Goal: Task Accomplishment & Management: Use online tool/utility

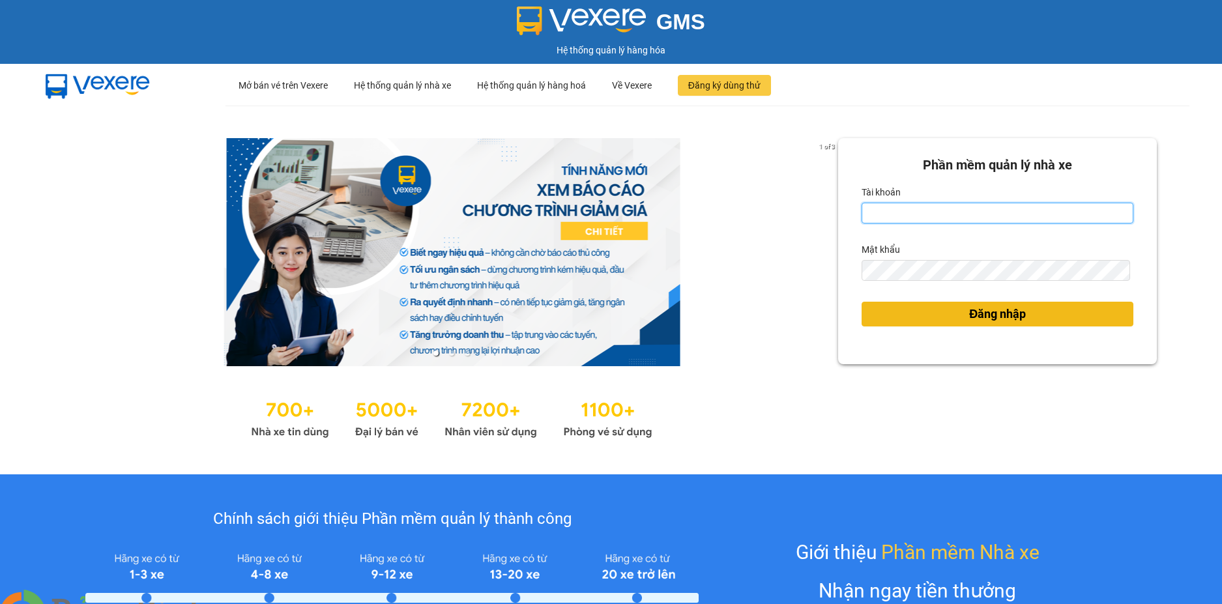
type input "loan.dinhnhan"
click at [1092, 305] on button "Đăng nhập" at bounding box center [998, 314] width 272 height 25
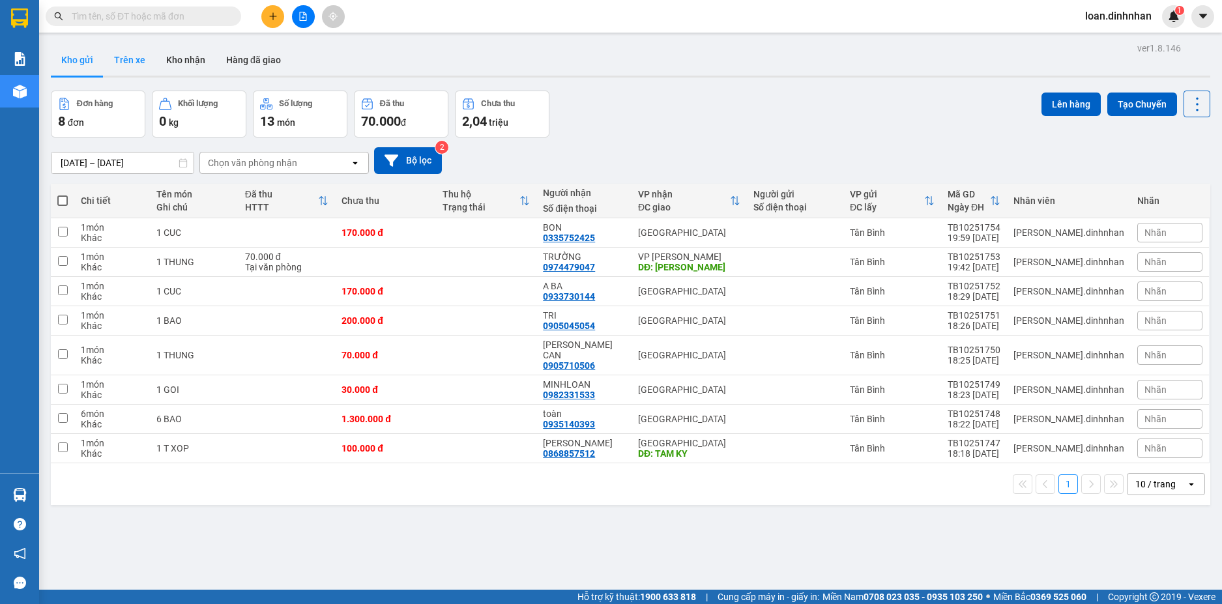
click at [142, 61] on button "Trên xe" at bounding box center [130, 59] width 52 height 31
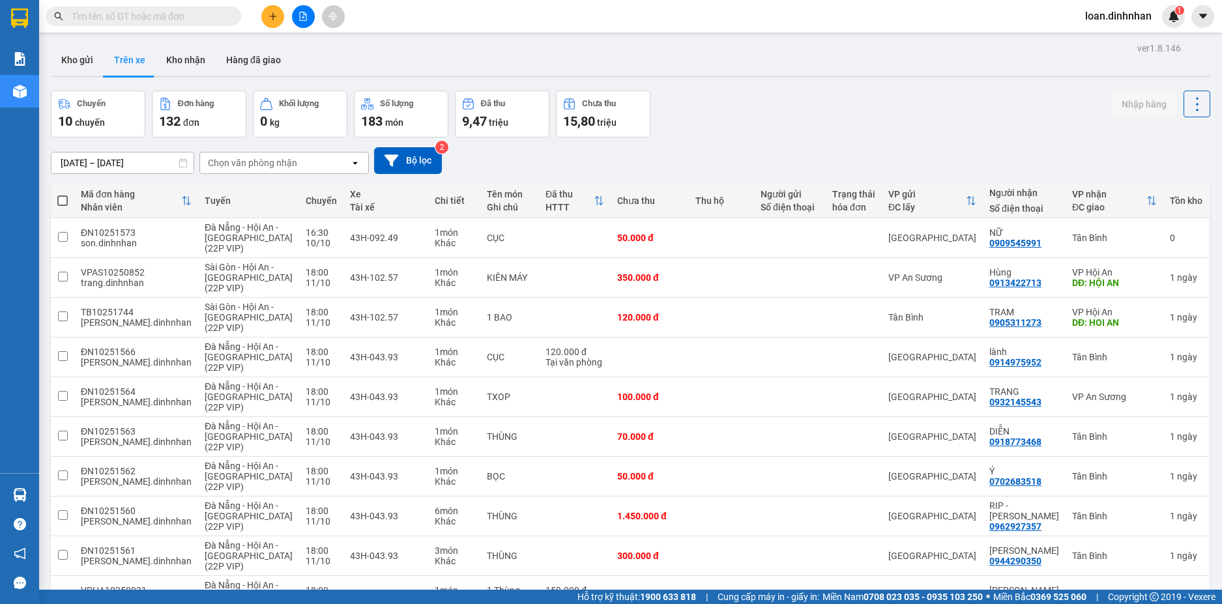
click at [286, 161] on div "Chọn văn phòng nhận" at bounding box center [252, 162] width 89 height 13
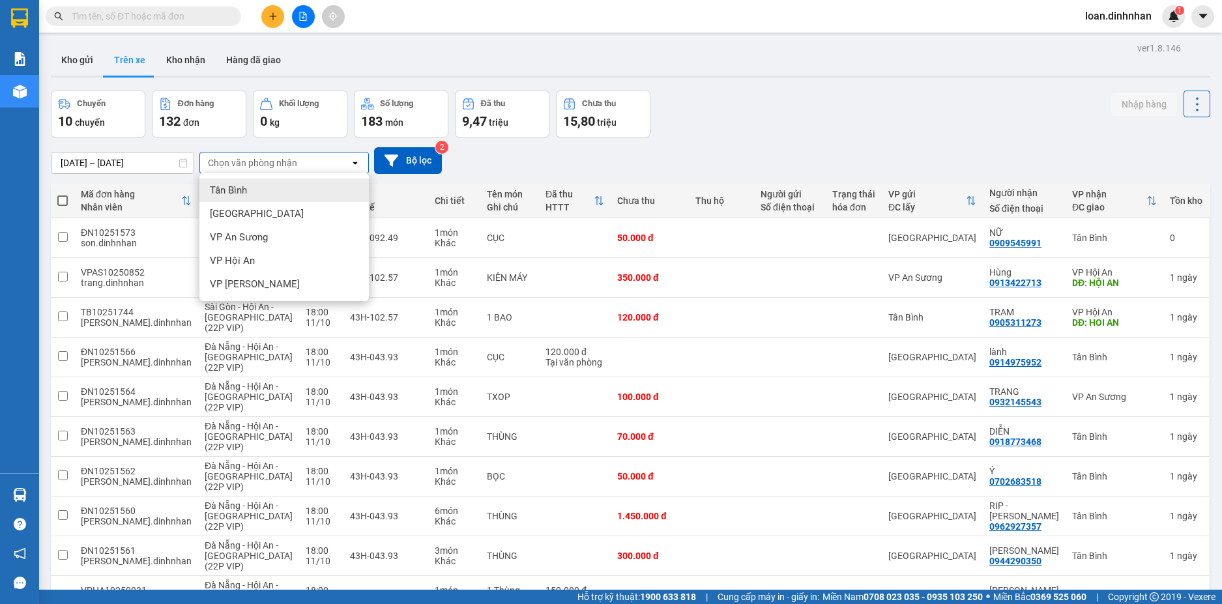
click at [239, 192] on span "Tân Bình" at bounding box center [228, 190] width 37 height 13
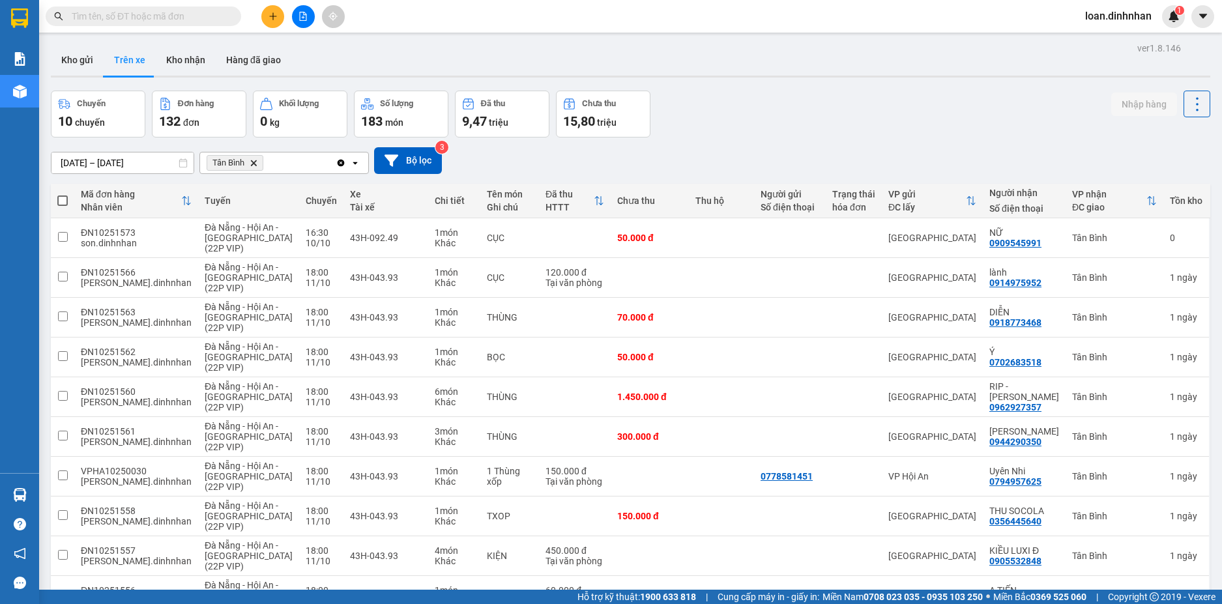
click at [61, 199] on span at bounding box center [62, 201] width 10 height 10
click at [63, 194] on input "checkbox" at bounding box center [63, 194] width 0 height 0
checkbox input "true"
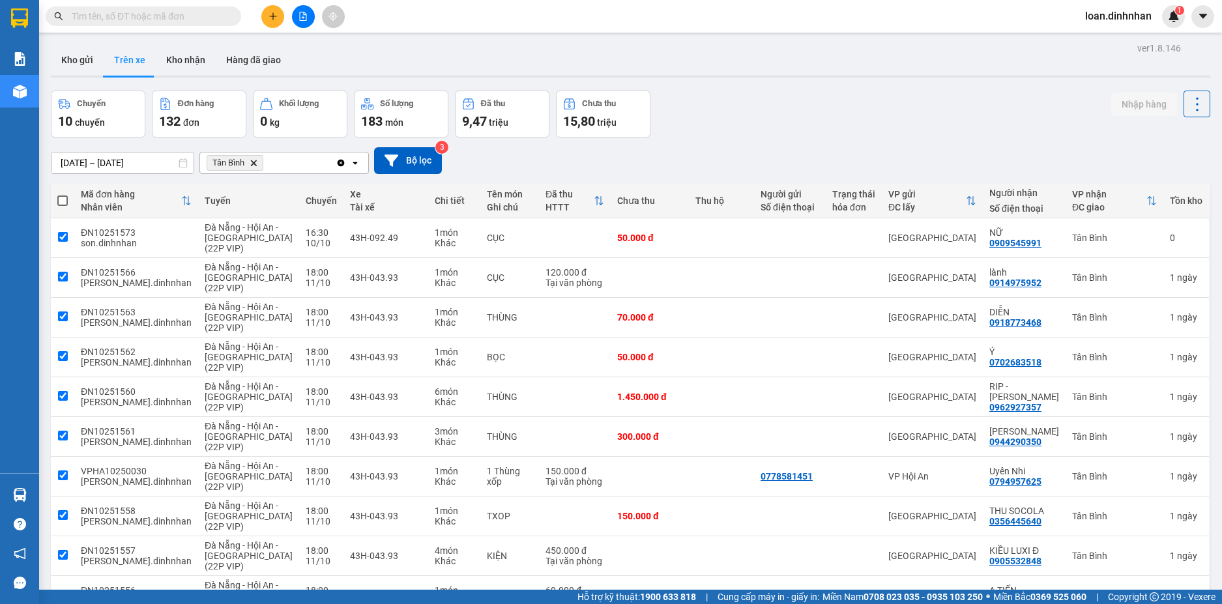
checkbox input "true"
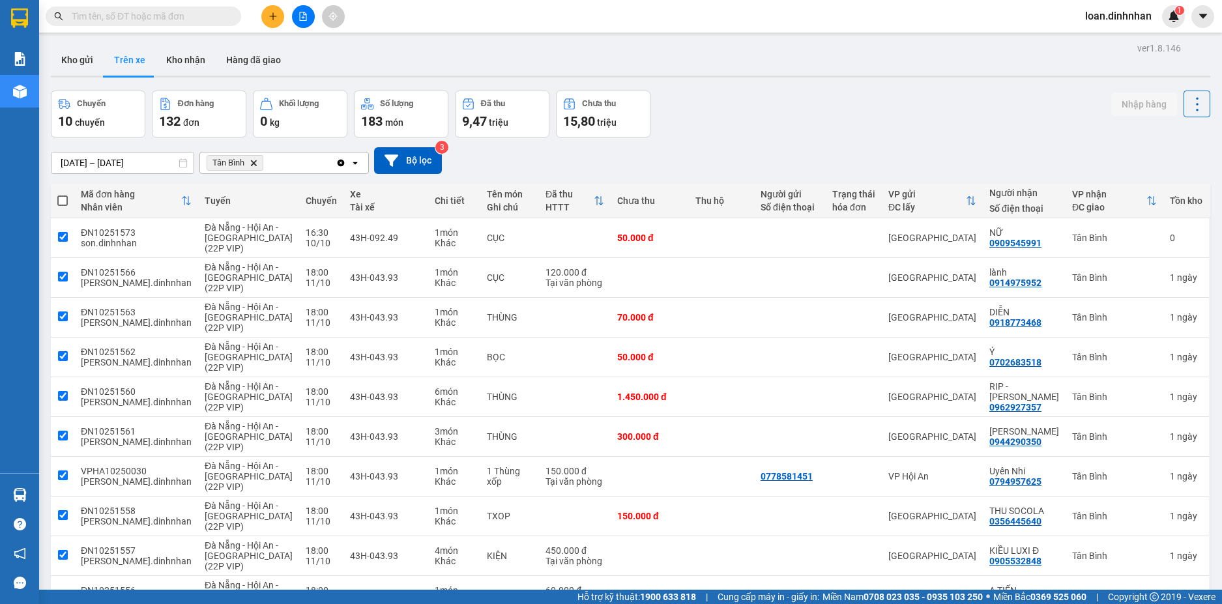
checkbox input "true"
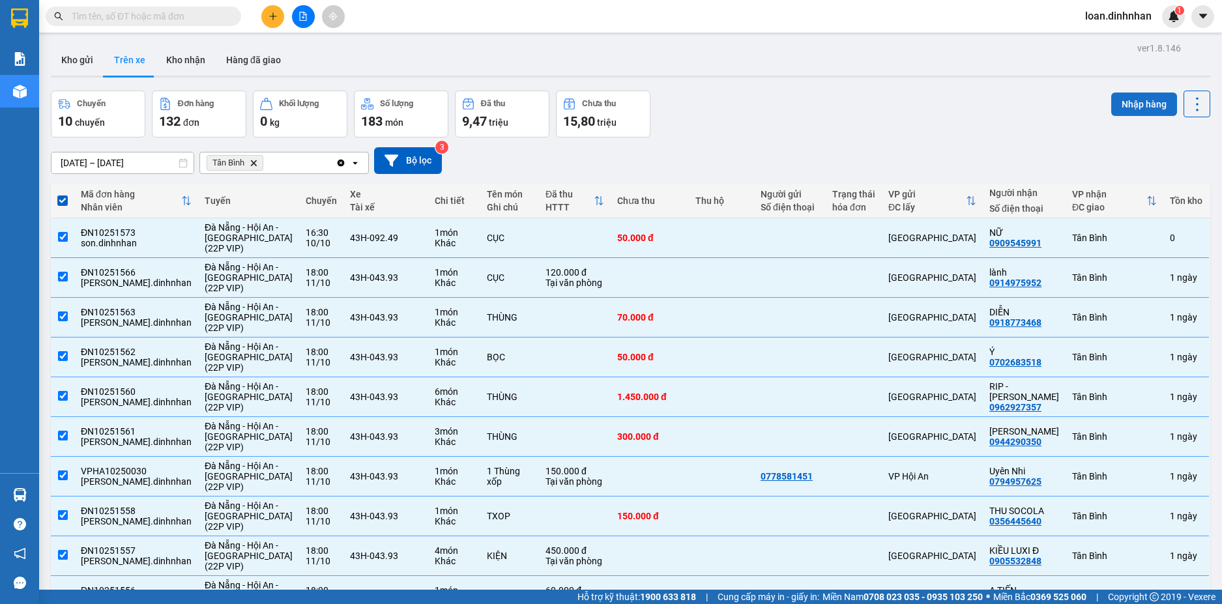
click at [1112, 108] on button "Nhập hàng" at bounding box center [1145, 104] width 66 height 23
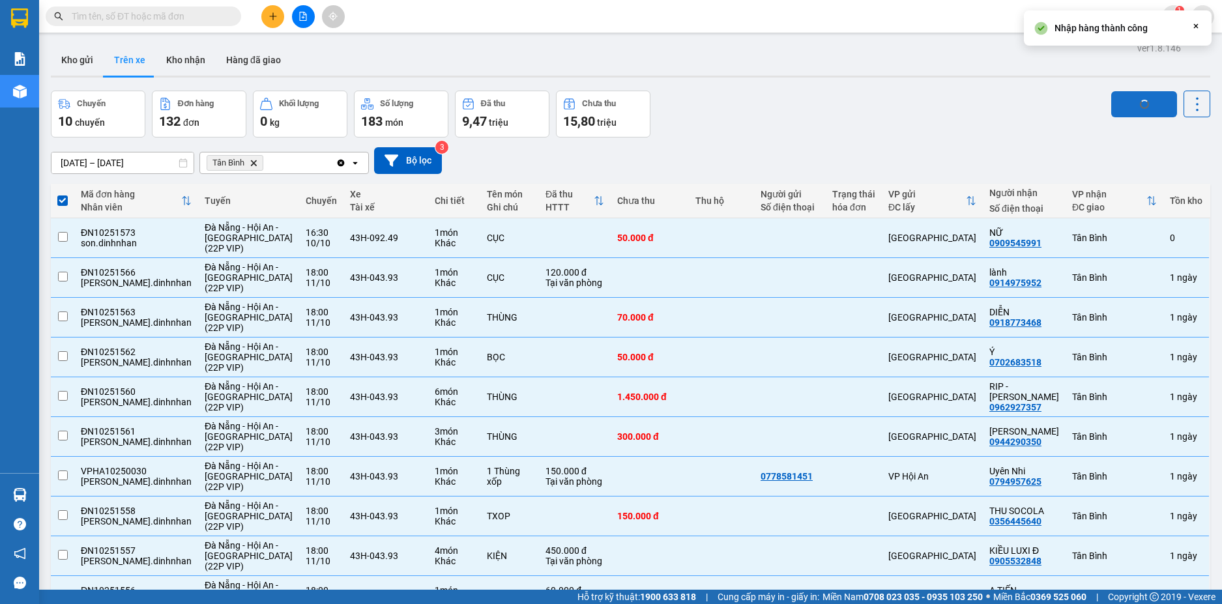
checkbox input "false"
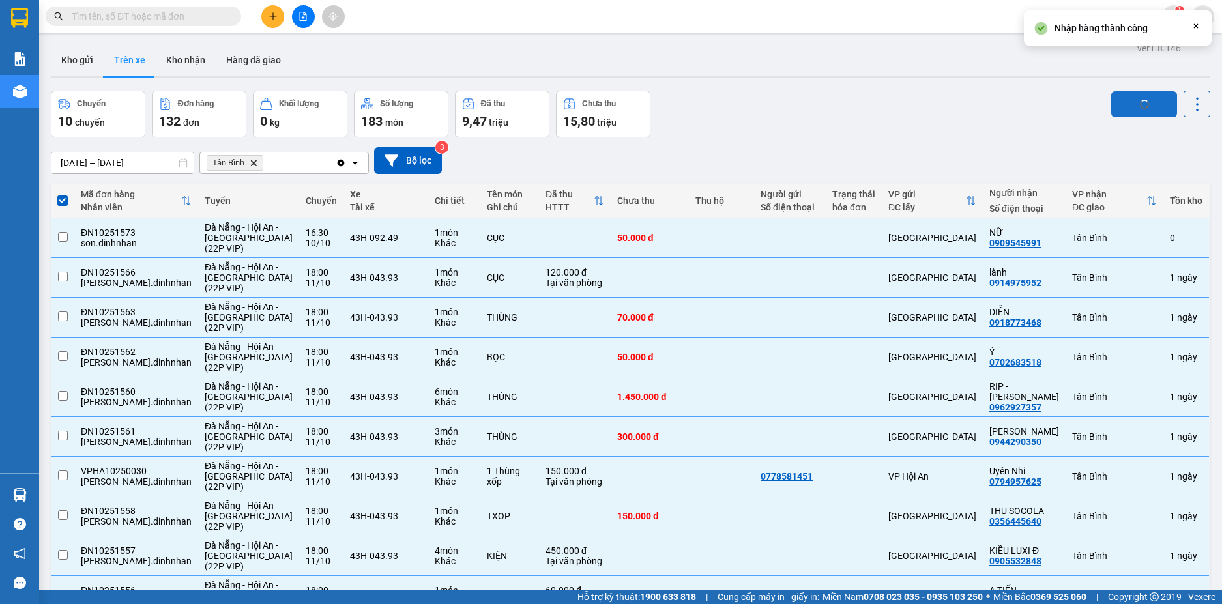
checkbox input "false"
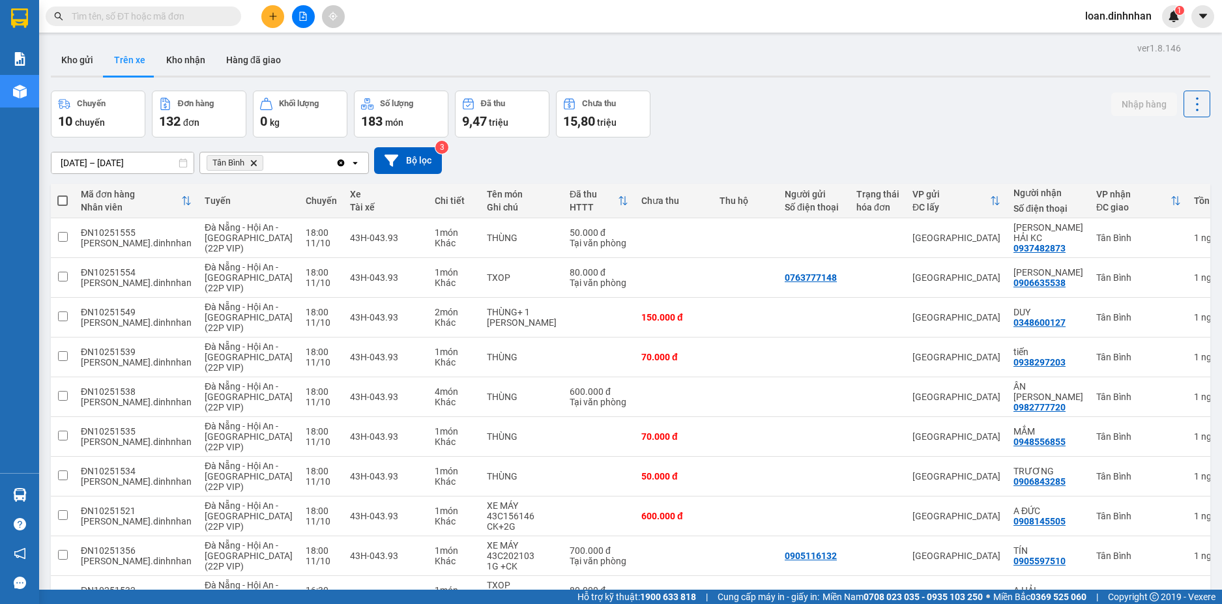
drag, startPoint x: 59, startPoint y: 199, endPoint x: 181, endPoint y: 196, distance: 121.3
click at [61, 199] on span at bounding box center [62, 201] width 10 height 10
click at [63, 194] on input "checkbox" at bounding box center [63, 194] width 0 height 0
checkbox input "true"
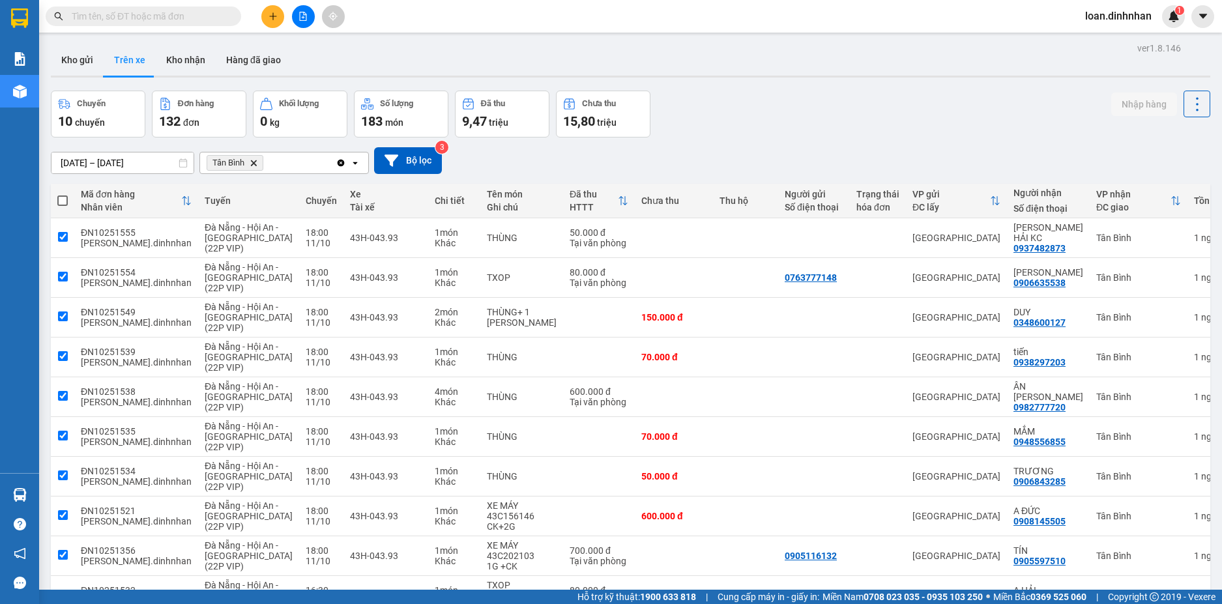
checkbox input "true"
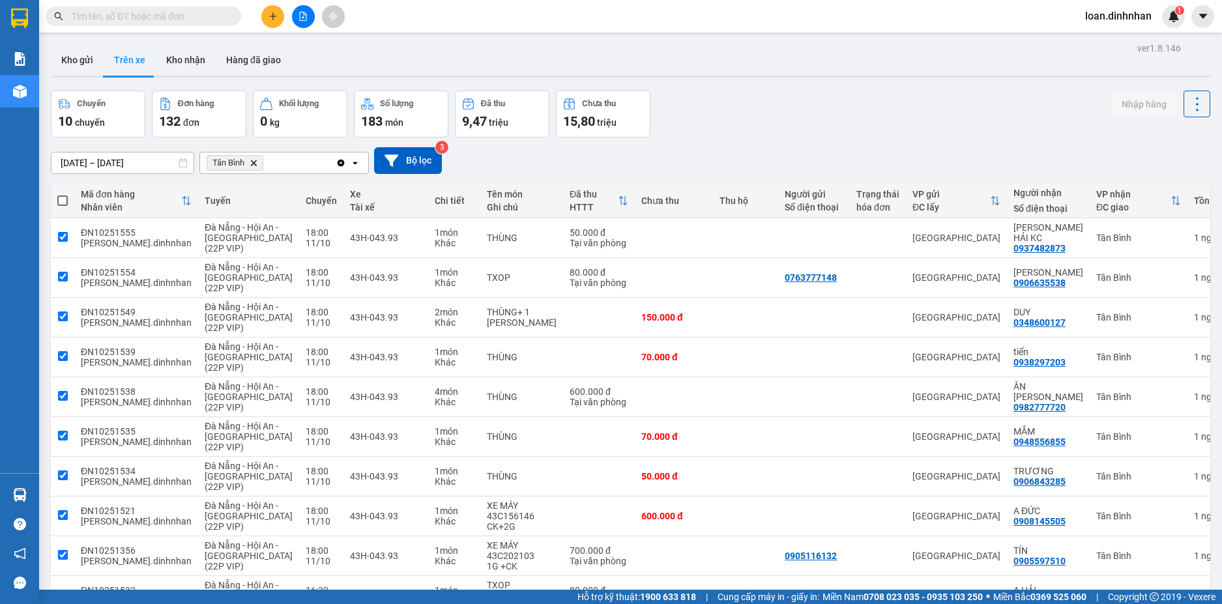
checkbox input "true"
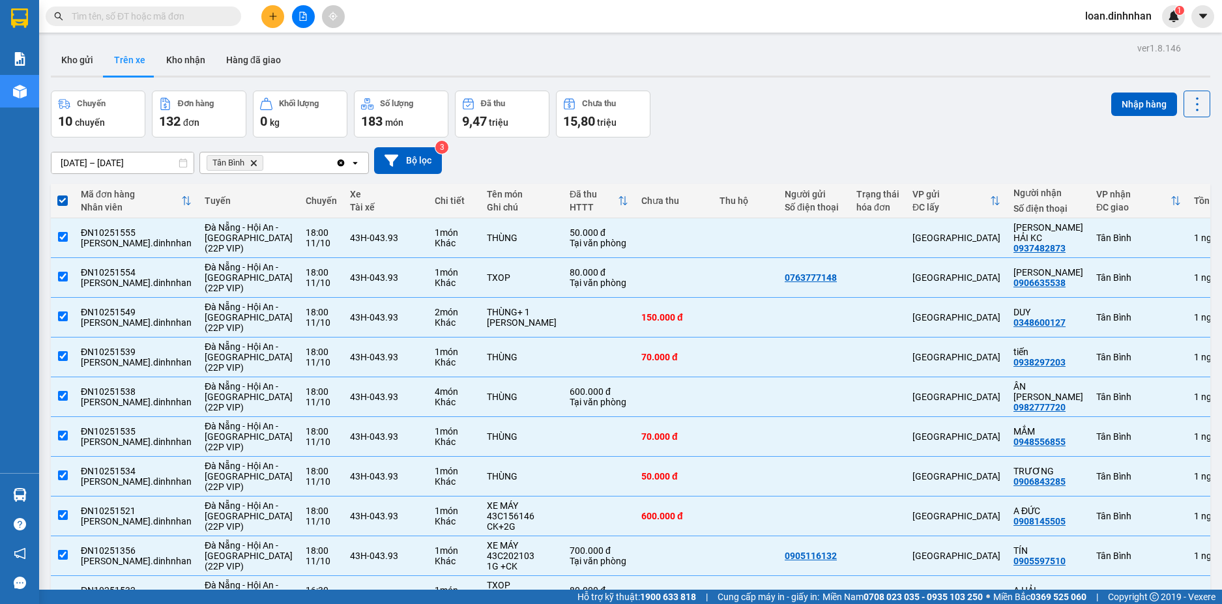
click at [1101, 110] on div "Chuyến 10 chuyến Đơn hàng 132 đơn [PERSON_NAME] 0 kg Số [PERSON_NAME] 183 món Đ…" at bounding box center [631, 114] width 1160 height 47
drag, startPoint x: 1139, startPoint y: 101, endPoint x: 1113, endPoint y: 130, distance: 38.8
click at [1139, 103] on button "Nhập hàng" at bounding box center [1145, 104] width 66 height 23
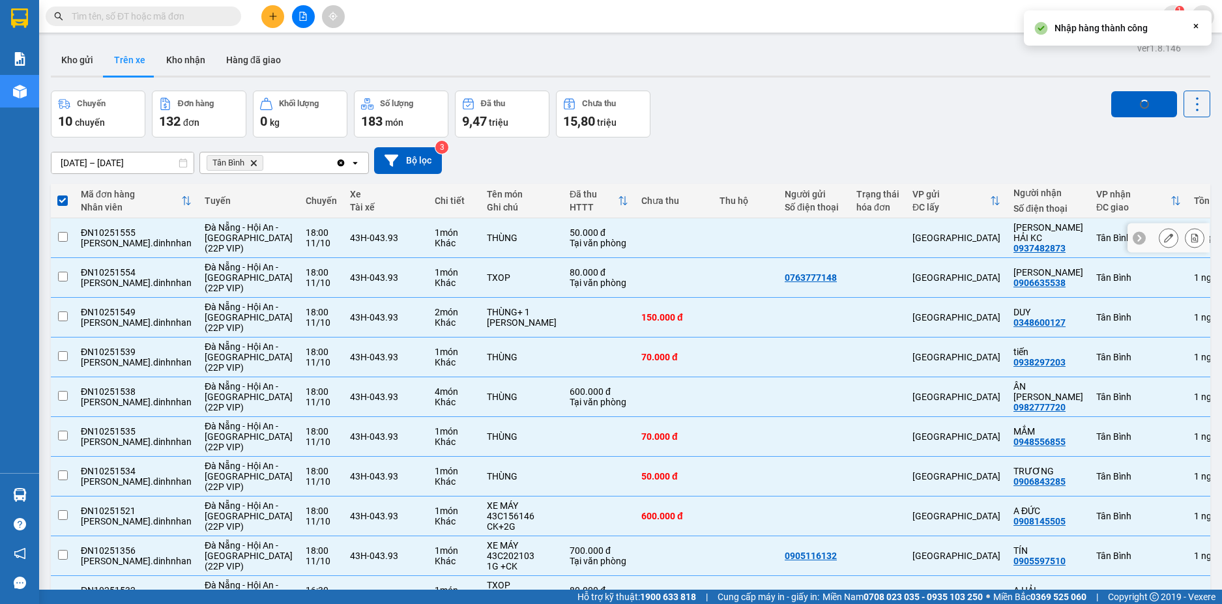
checkbox input "false"
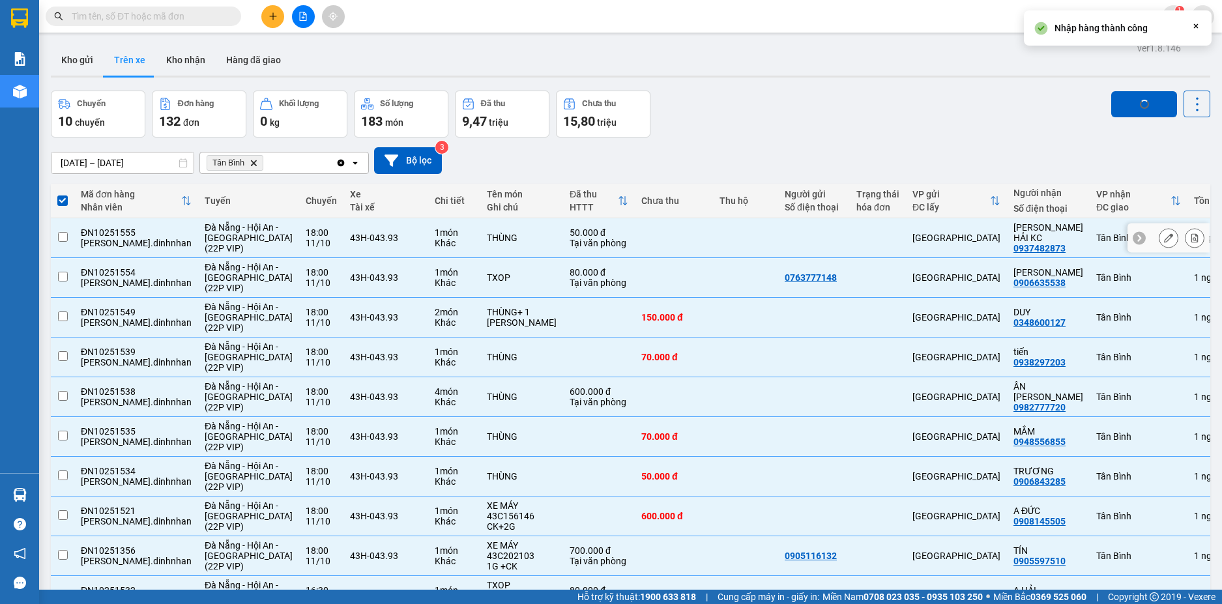
checkbox input "false"
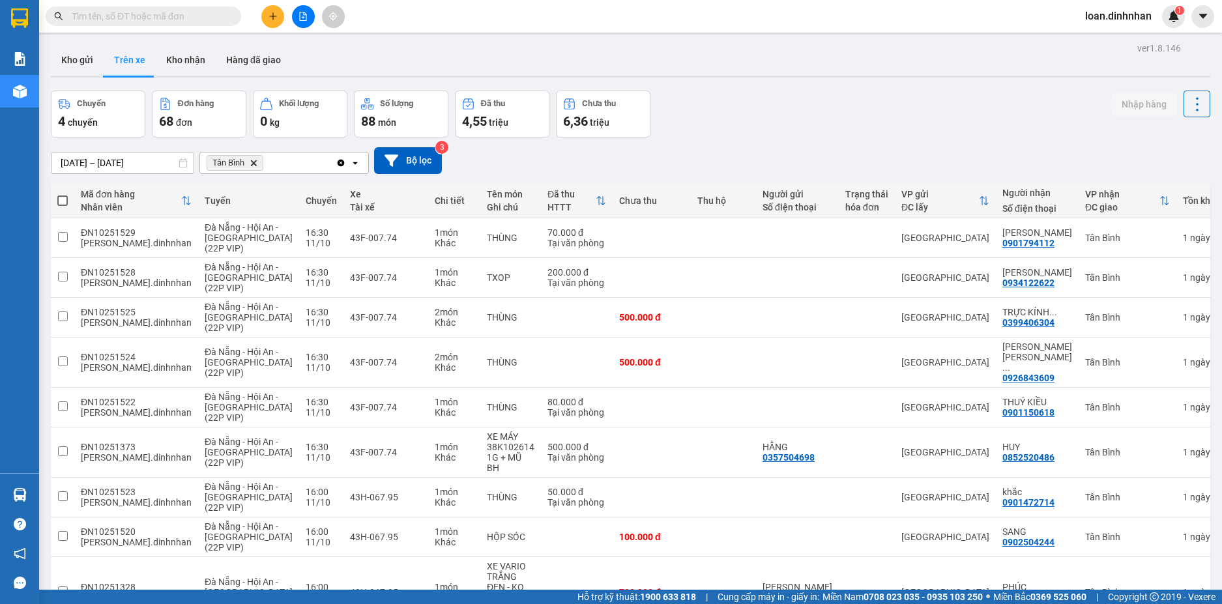
click at [59, 201] on span at bounding box center [62, 201] width 10 height 10
click at [63, 194] on input "checkbox" at bounding box center [63, 194] width 0 height 0
checkbox input "true"
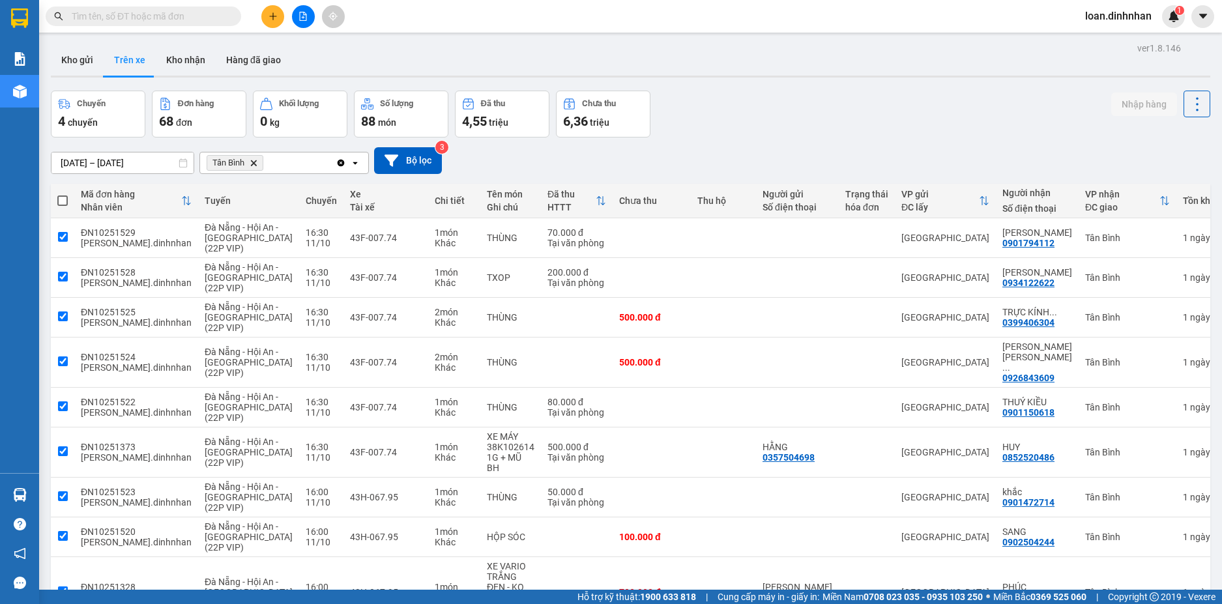
checkbox input "true"
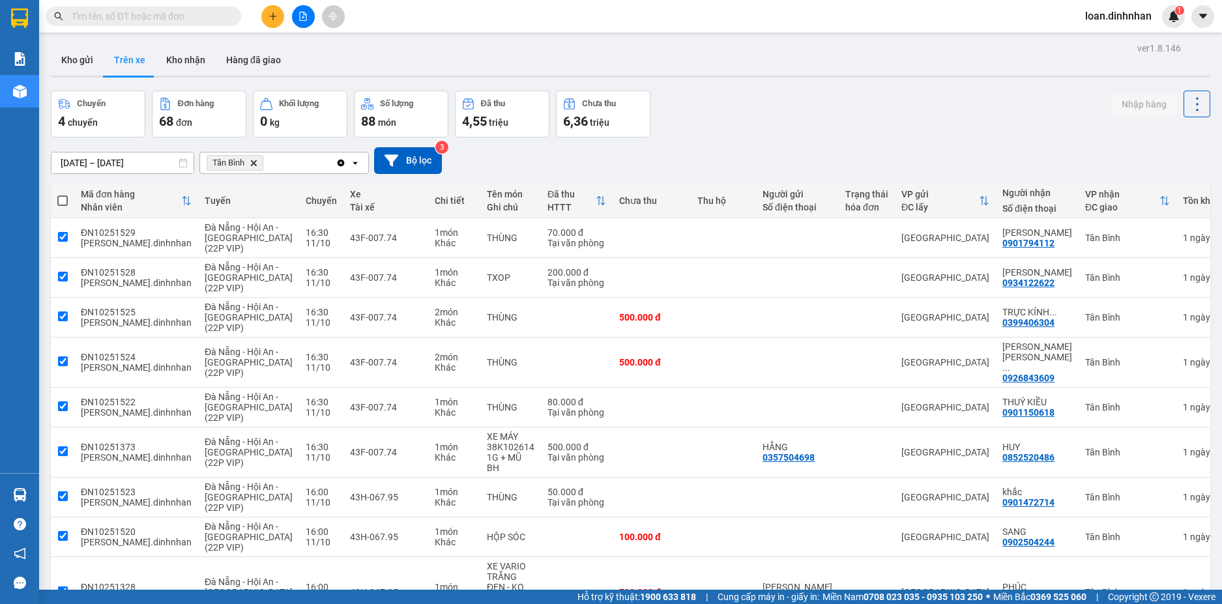
checkbox input "true"
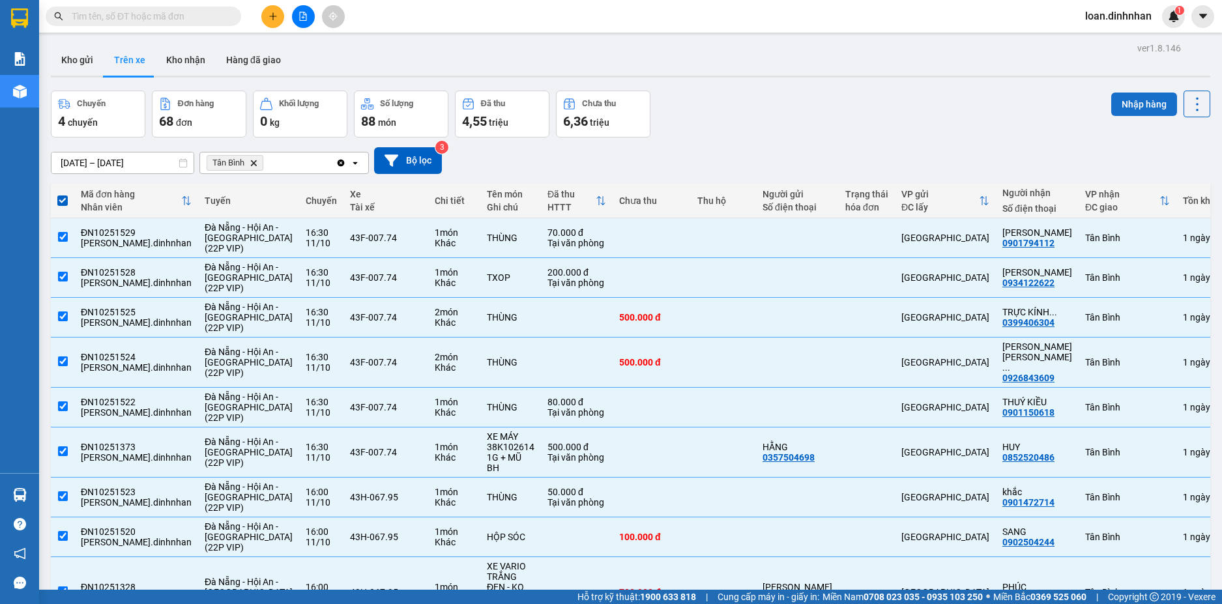
click at [1134, 101] on button "Nhập hàng" at bounding box center [1145, 104] width 66 height 23
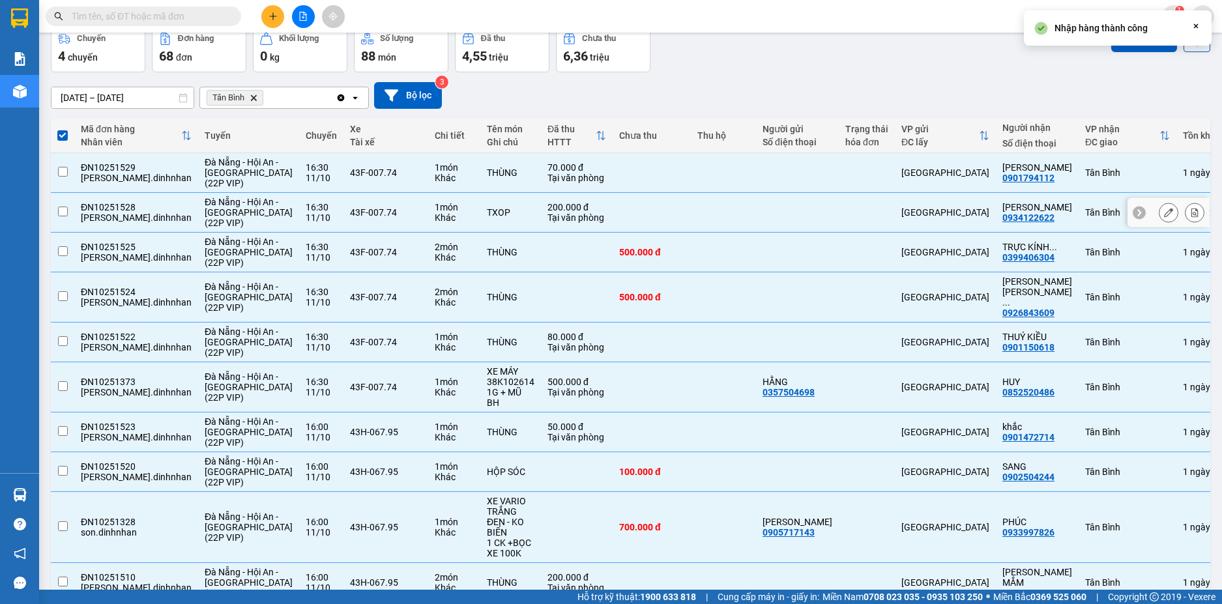
checkbox input "false"
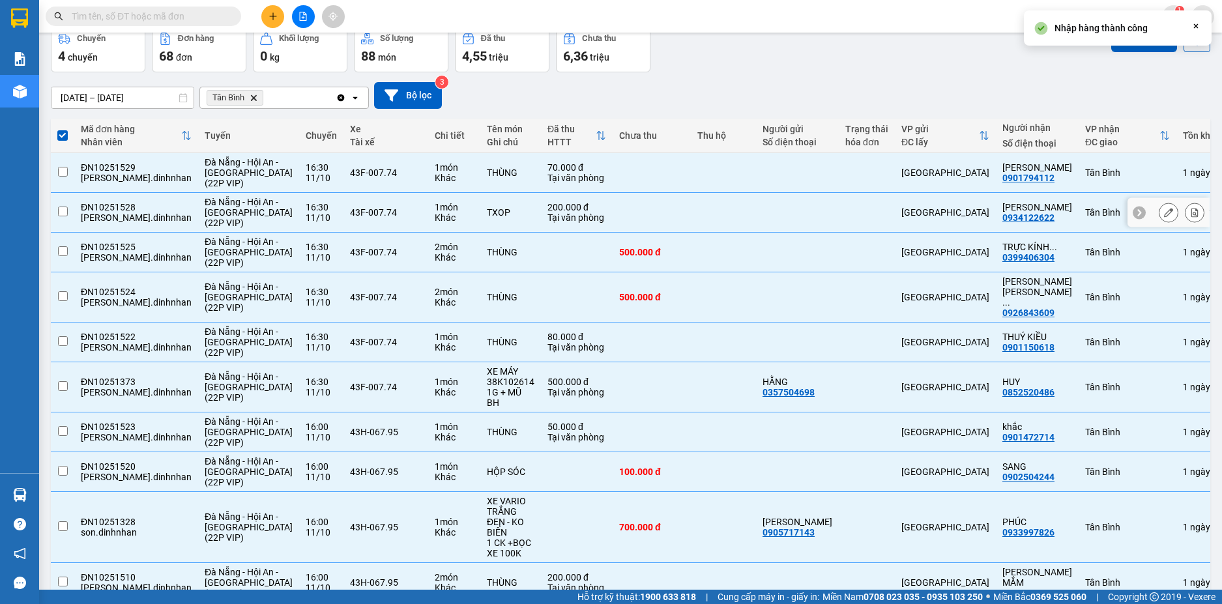
checkbox input "false"
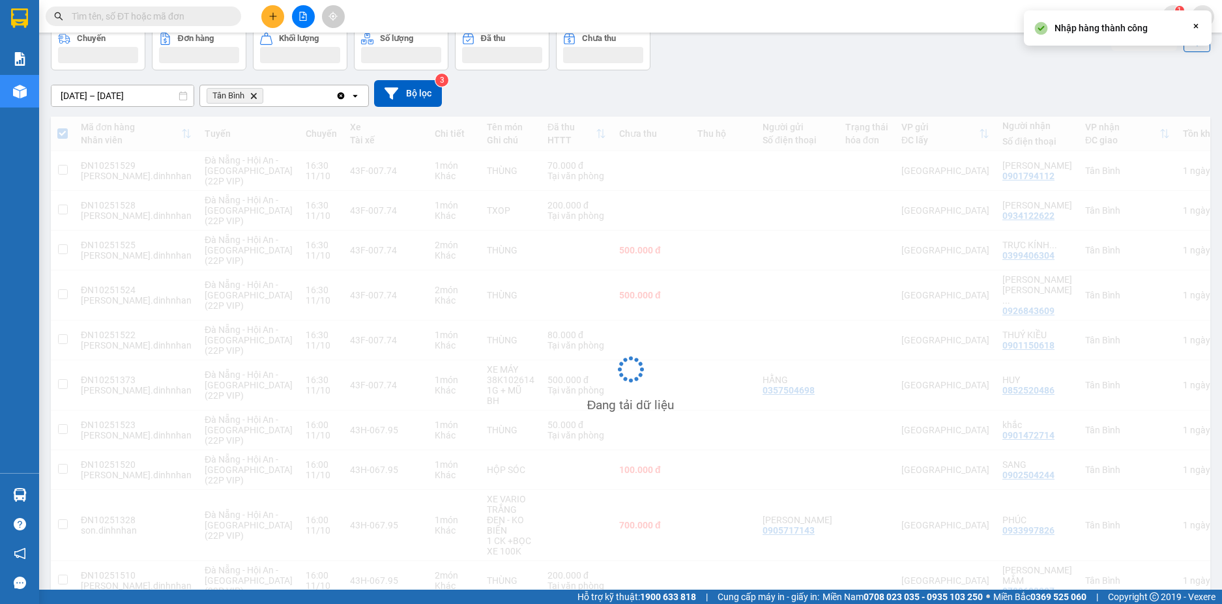
scroll to position [0, 0]
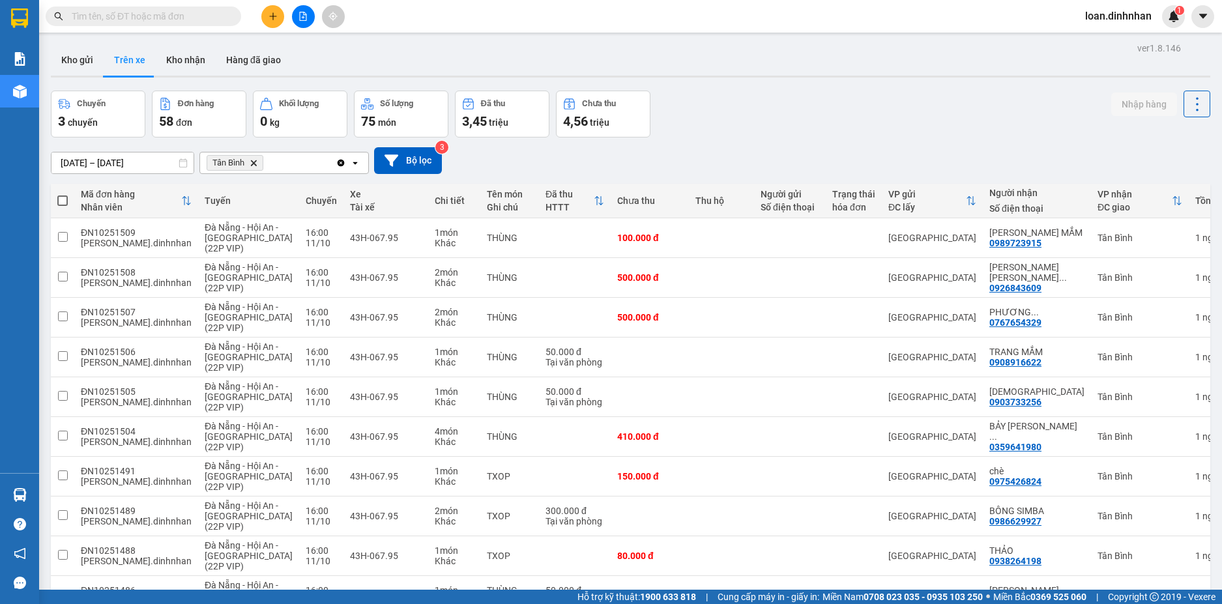
click at [62, 196] on span at bounding box center [62, 201] width 10 height 10
click at [63, 194] on input "checkbox" at bounding box center [63, 194] width 0 height 0
checkbox input "true"
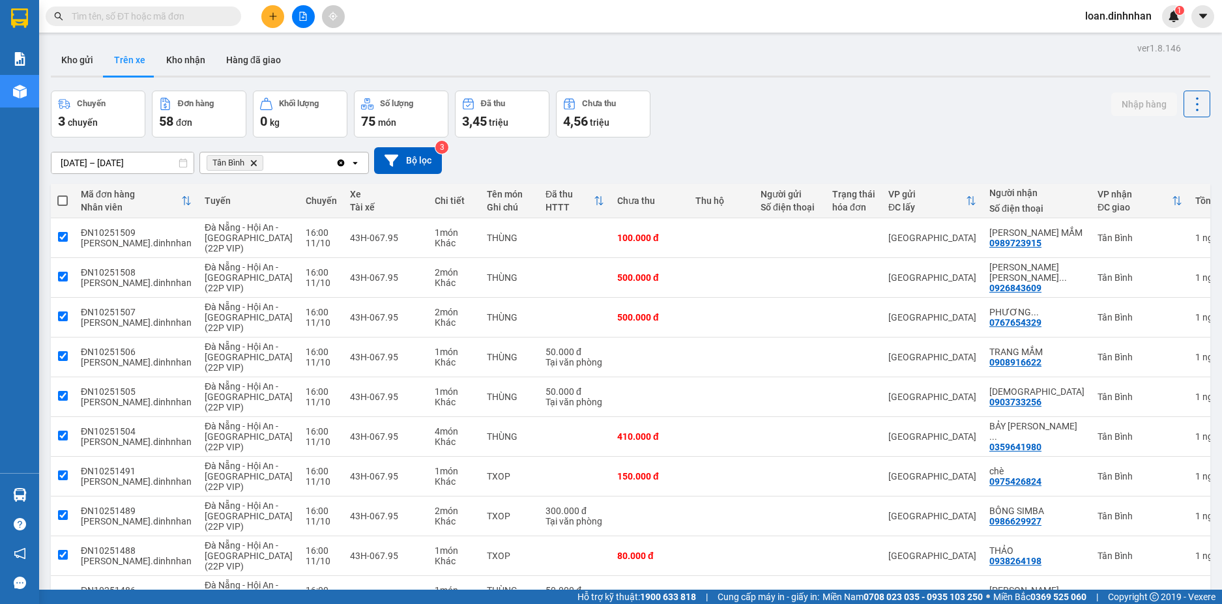
checkbox input "true"
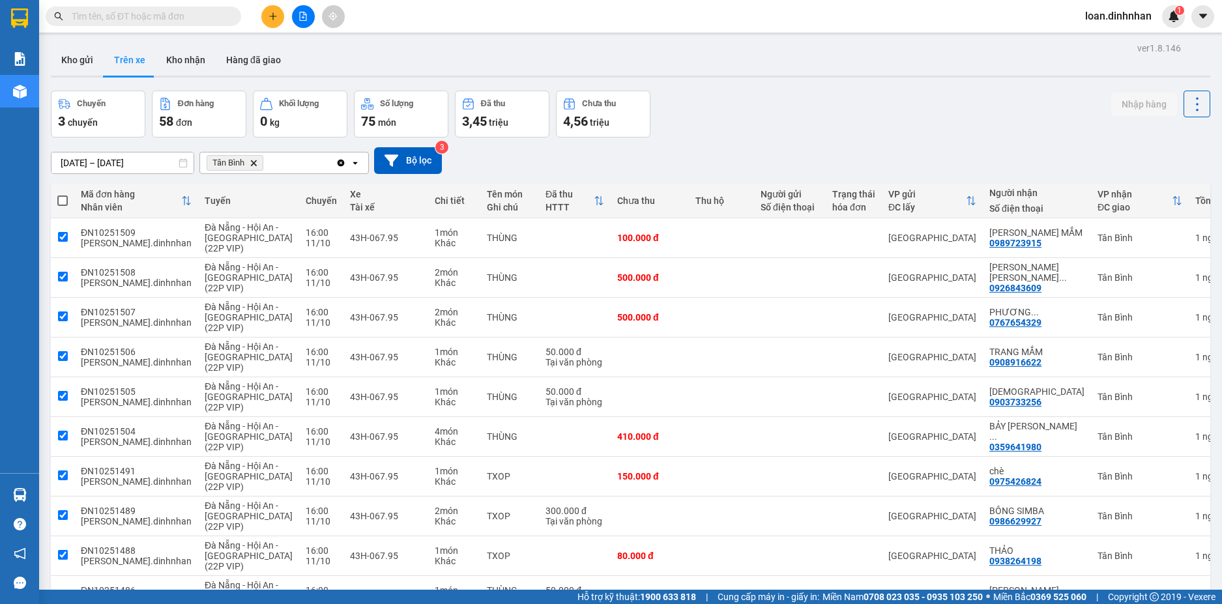
checkbox input "true"
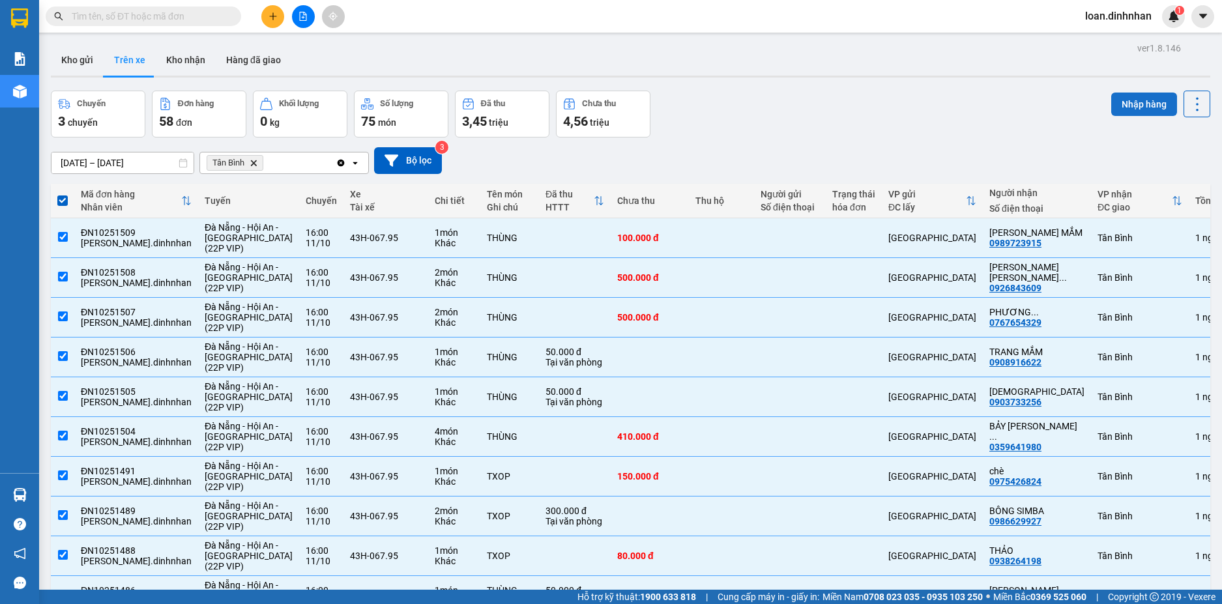
click at [1129, 108] on button "Nhập hàng" at bounding box center [1145, 104] width 66 height 23
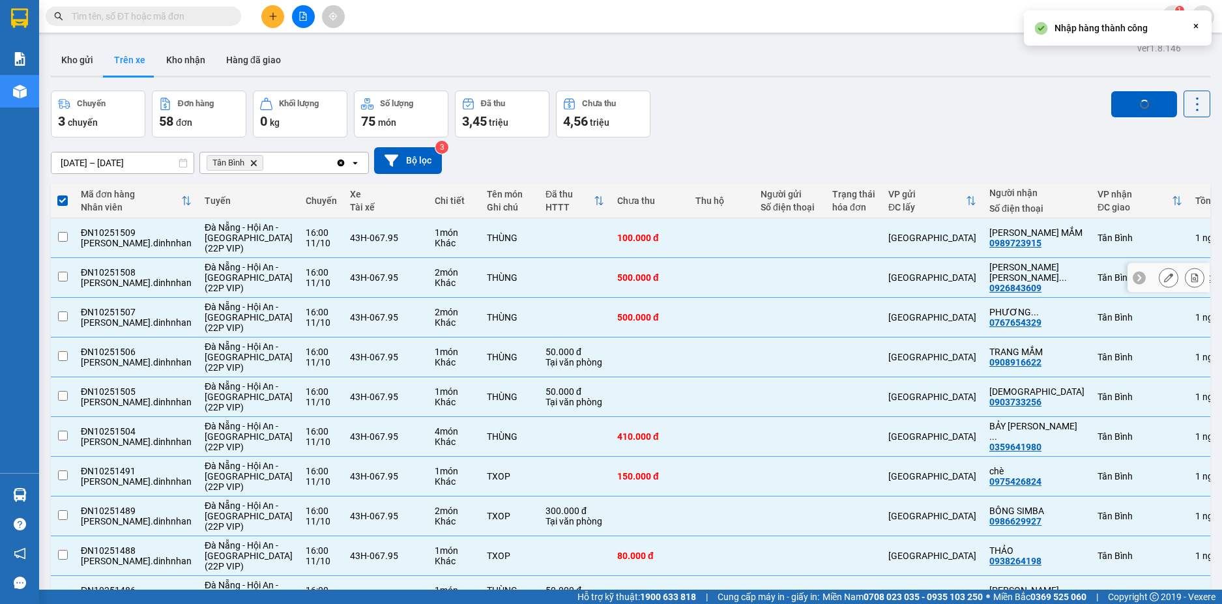
checkbox input "false"
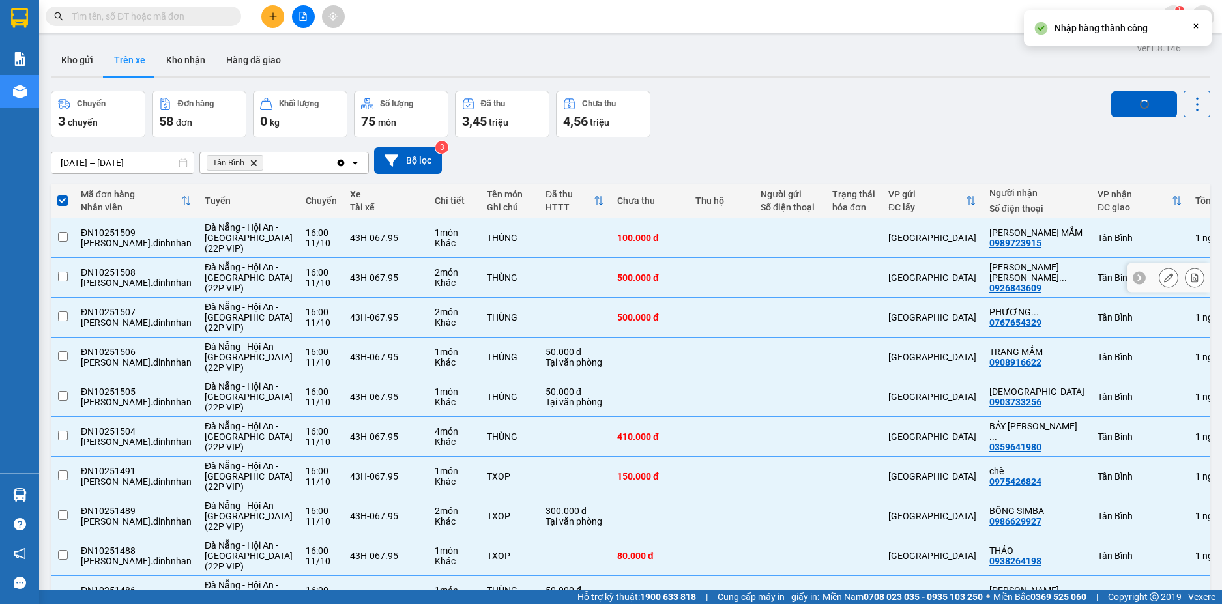
checkbox input "false"
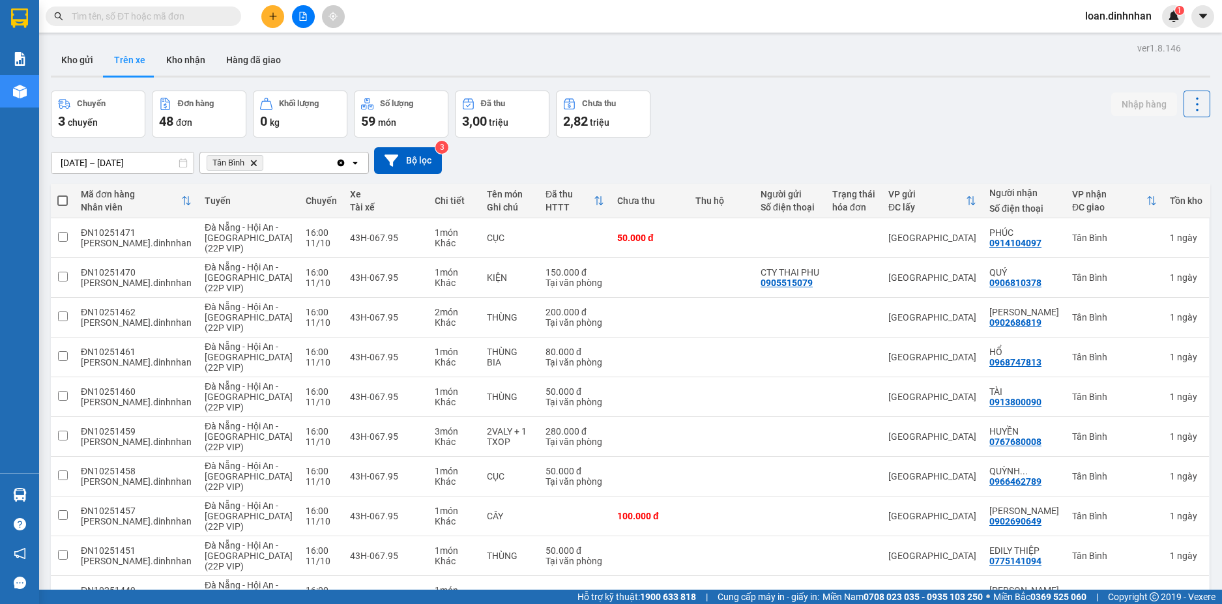
click at [65, 202] on span at bounding box center [62, 201] width 10 height 10
click at [63, 194] on input "checkbox" at bounding box center [63, 194] width 0 height 0
checkbox input "true"
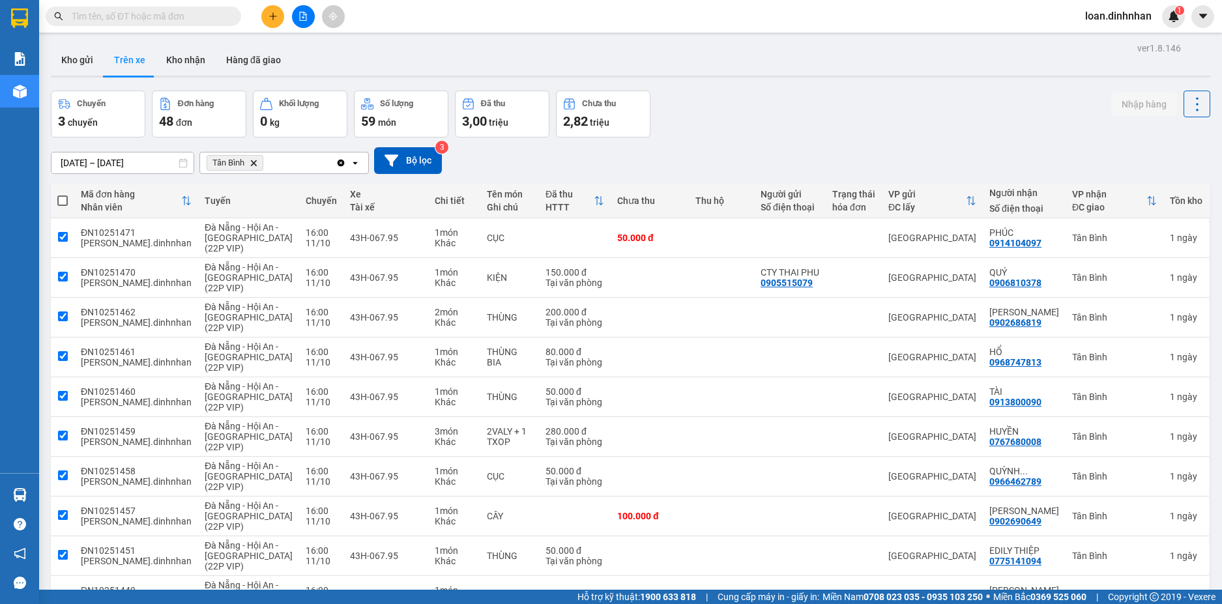
checkbox input "true"
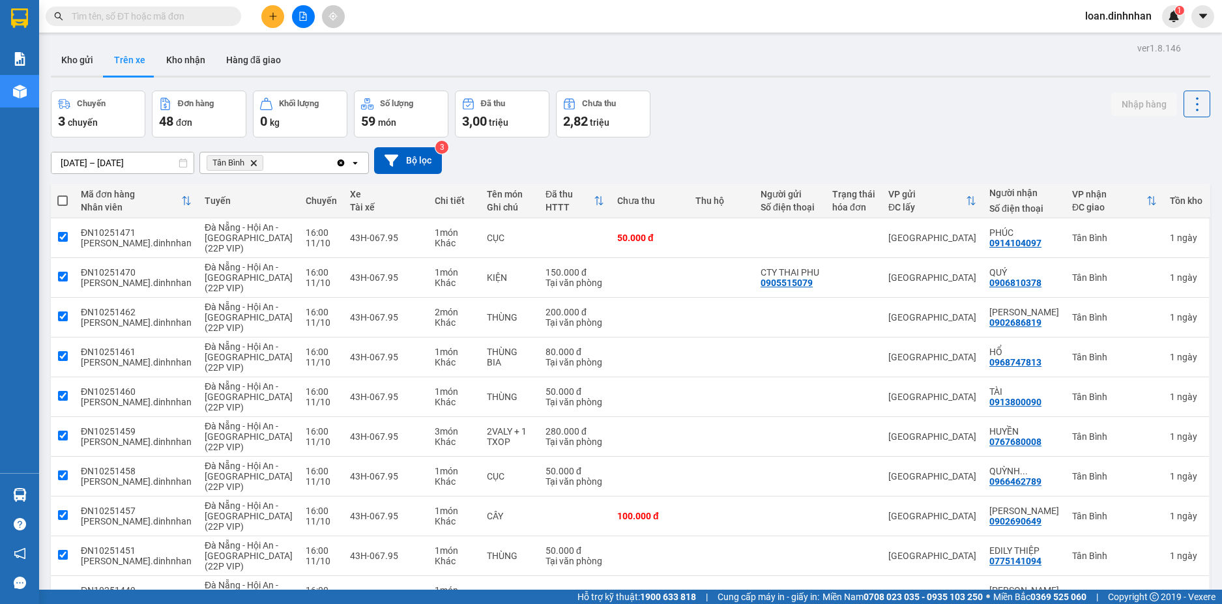
checkbox input "true"
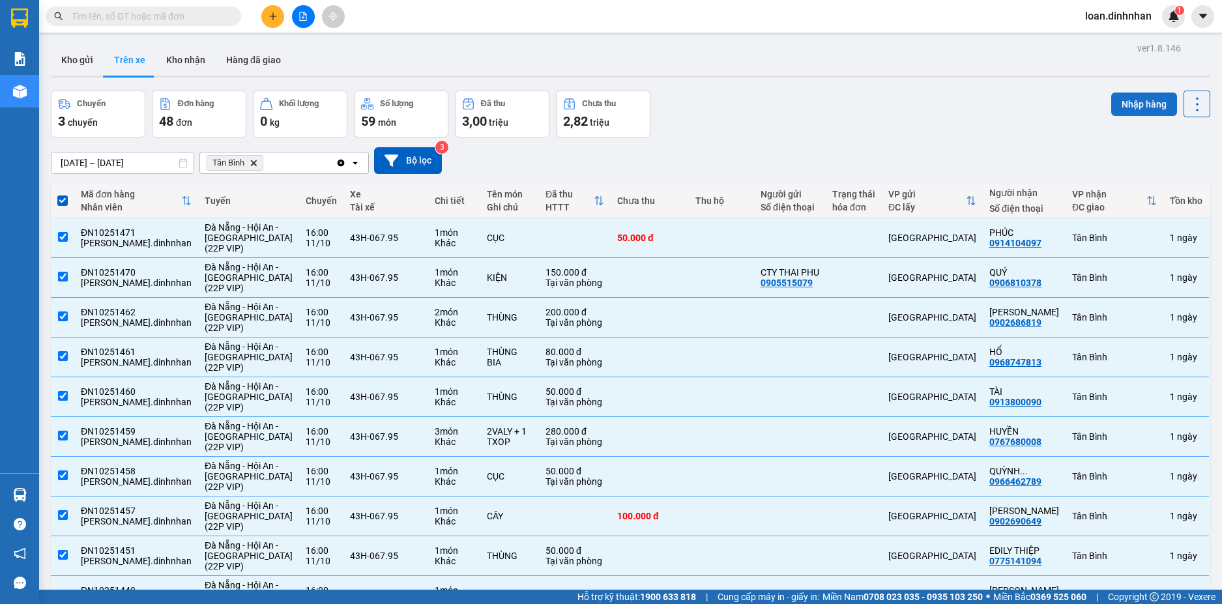
click at [1119, 106] on button "Nhập hàng" at bounding box center [1145, 104] width 66 height 23
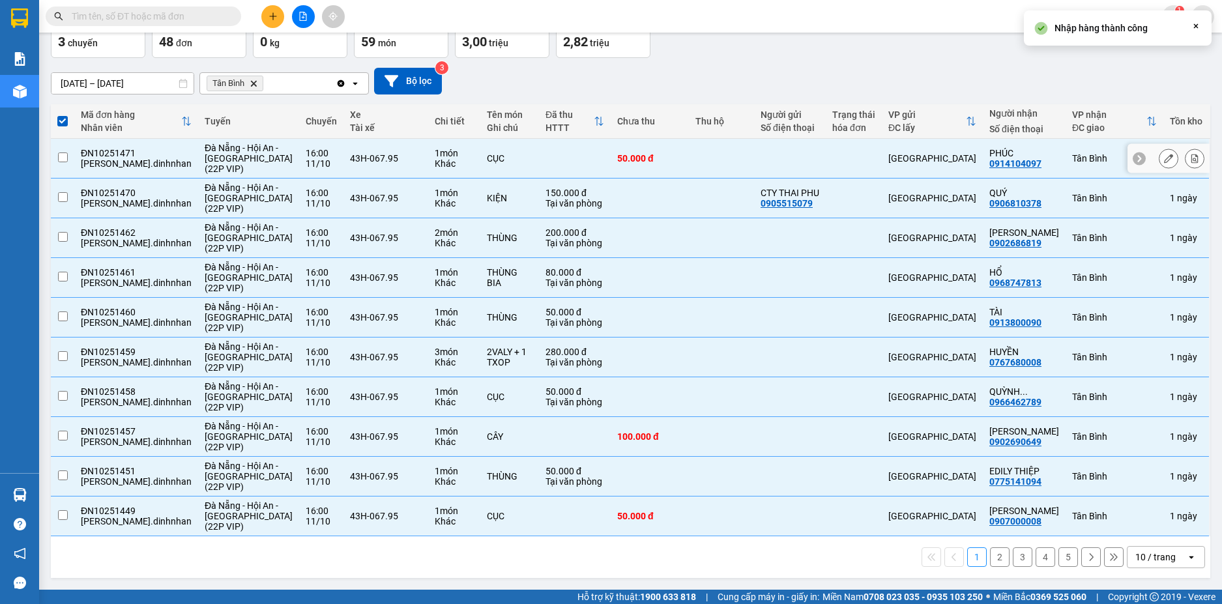
checkbox input "false"
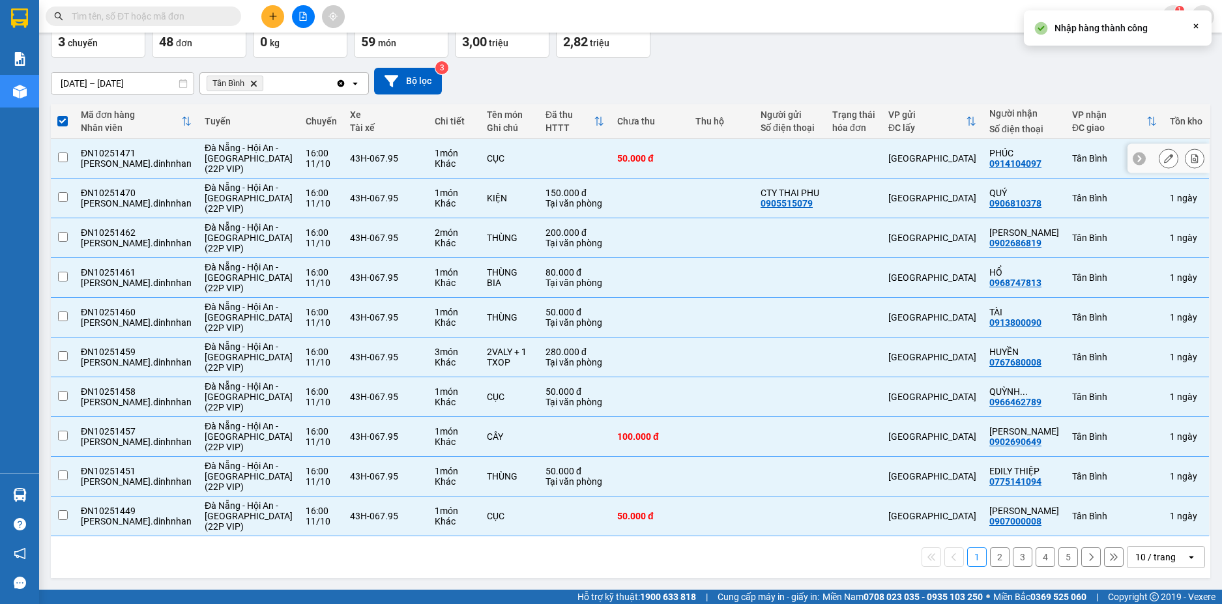
checkbox input "false"
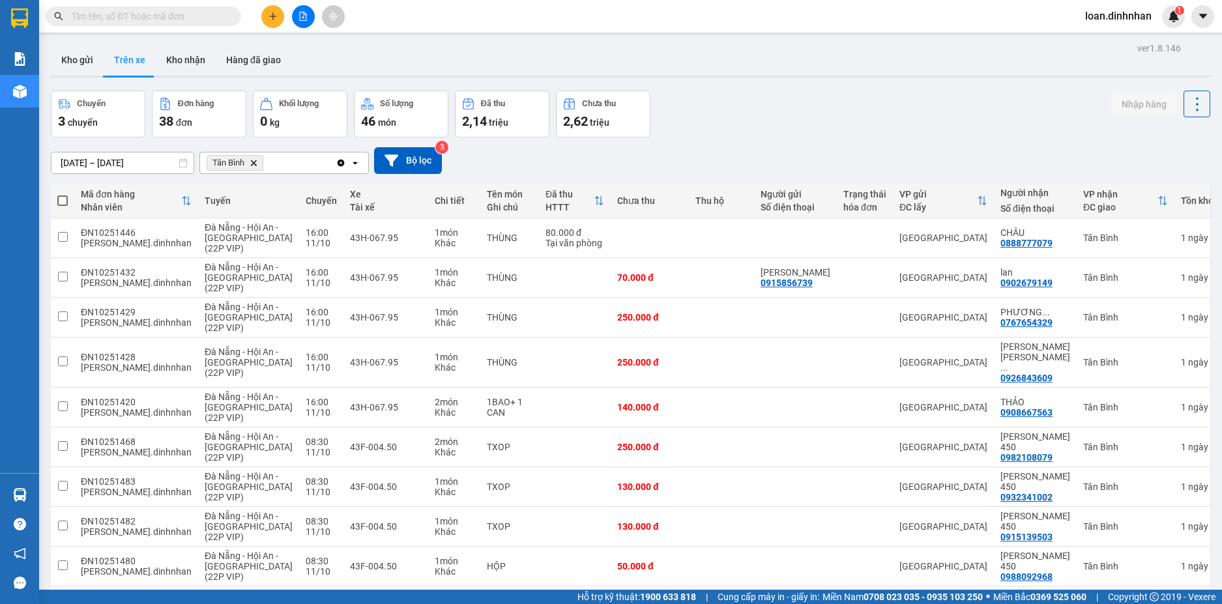
click at [67, 197] on span at bounding box center [62, 201] width 10 height 10
click at [63, 194] on input "checkbox" at bounding box center [63, 194] width 0 height 0
checkbox input "true"
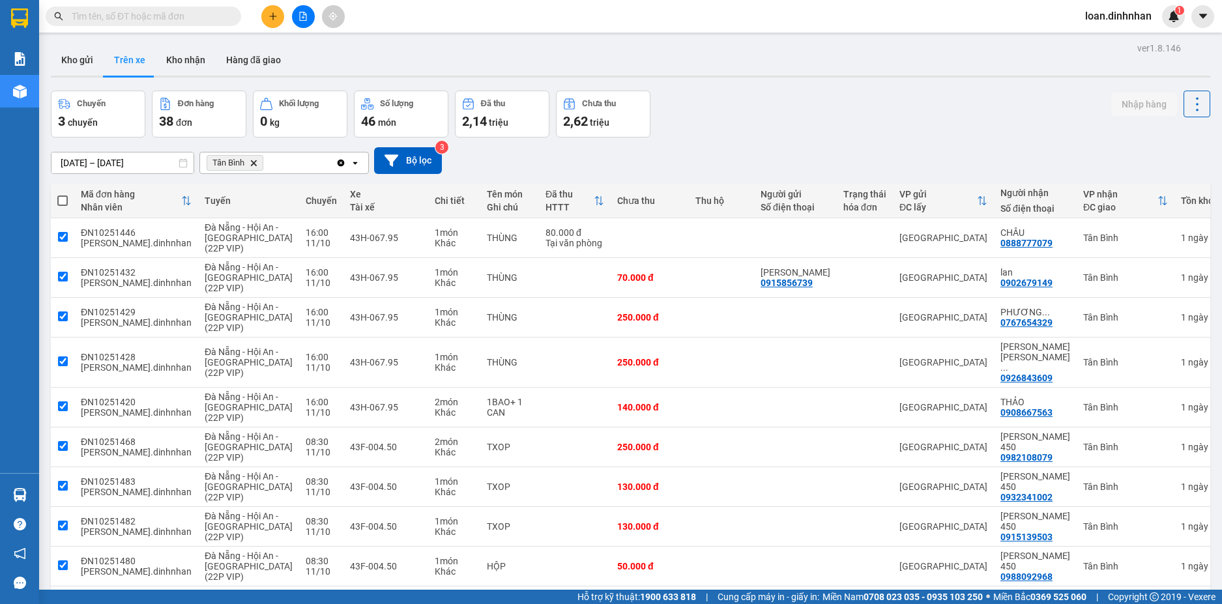
checkbox input "true"
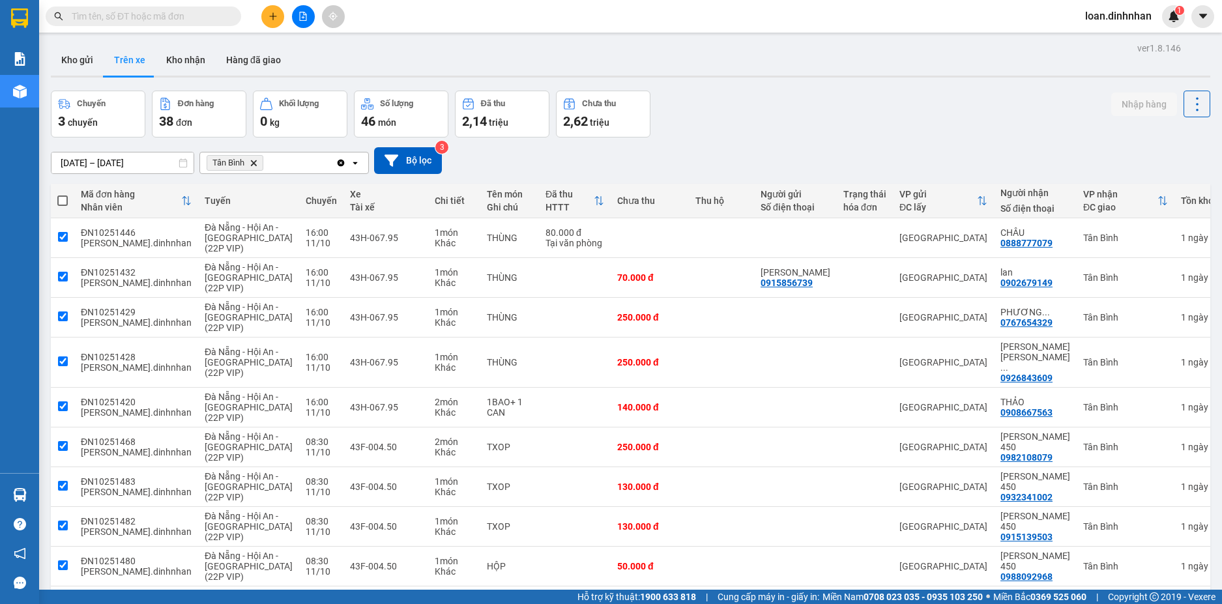
checkbox input "true"
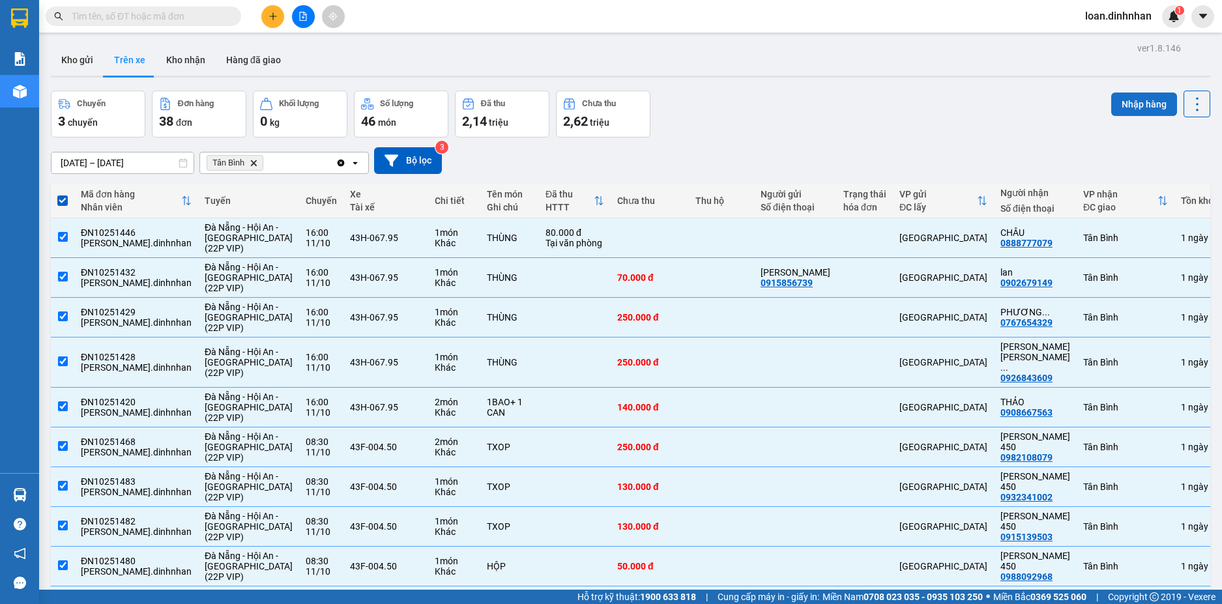
click at [1127, 104] on button "Nhập hàng" at bounding box center [1145, 104] width 66 height 23
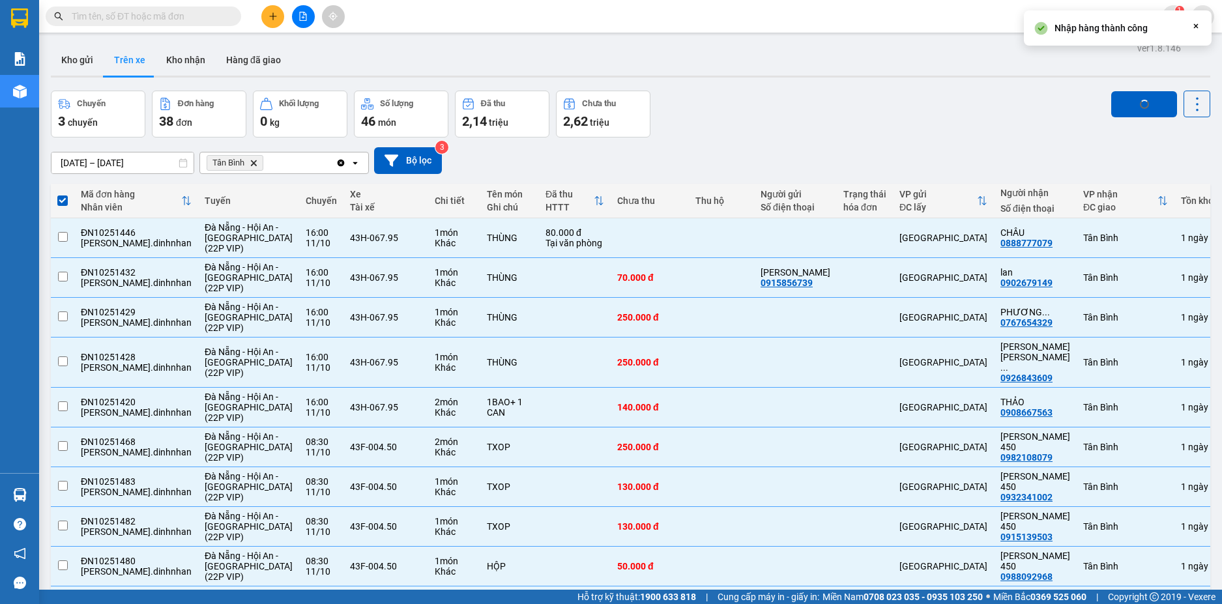
checkbox input "false"
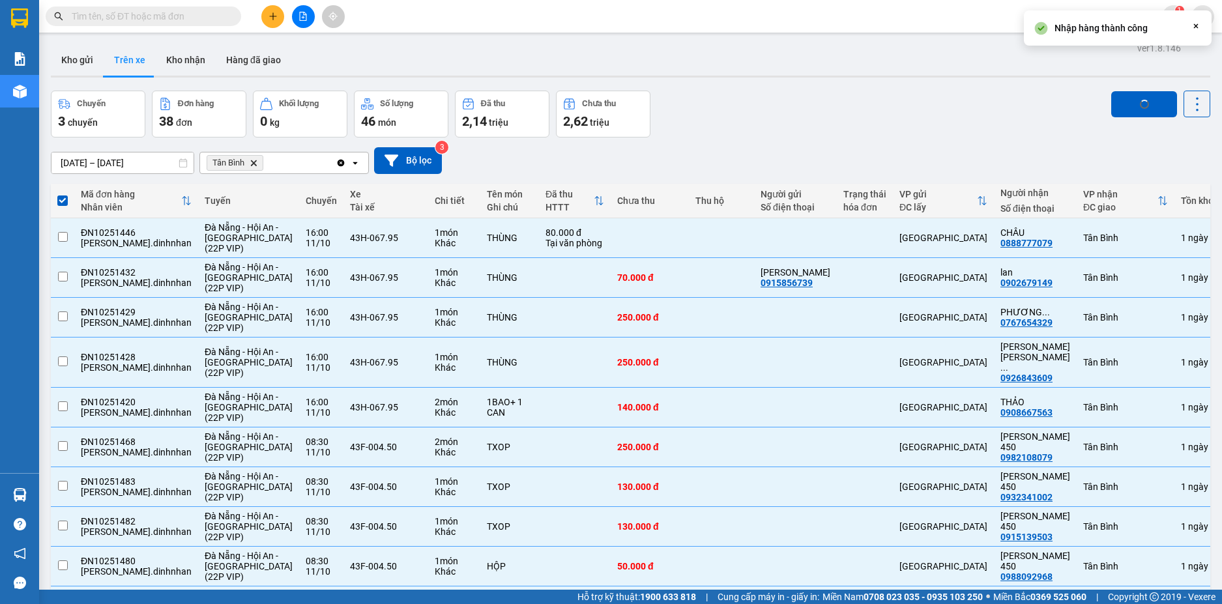
checkbox input "false"
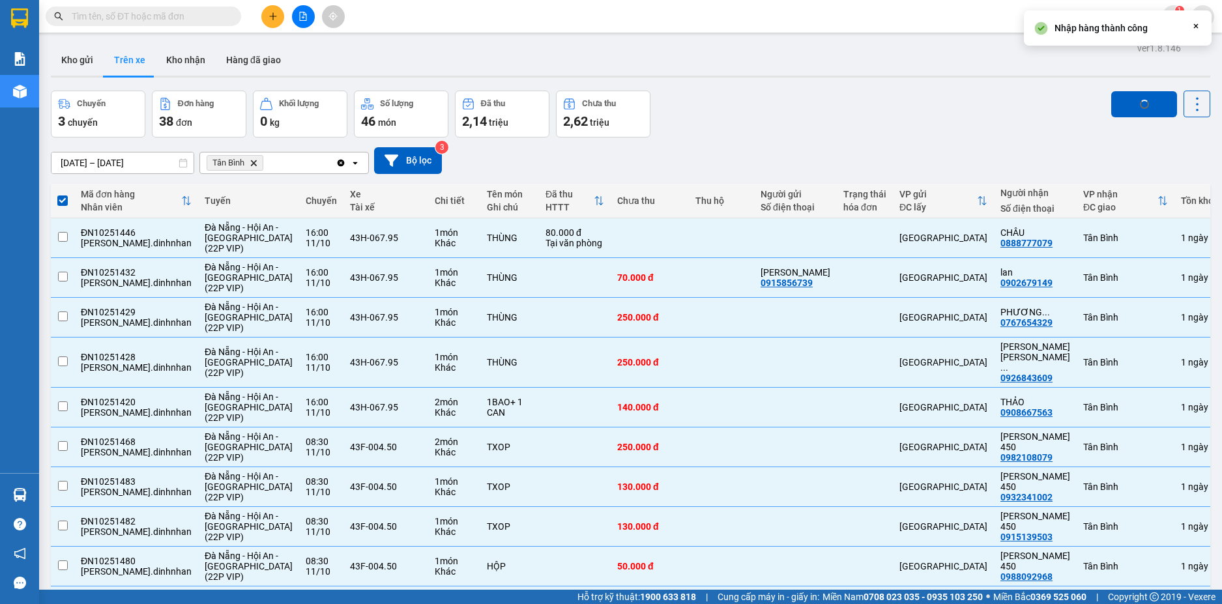
scroll to position [65, 0]
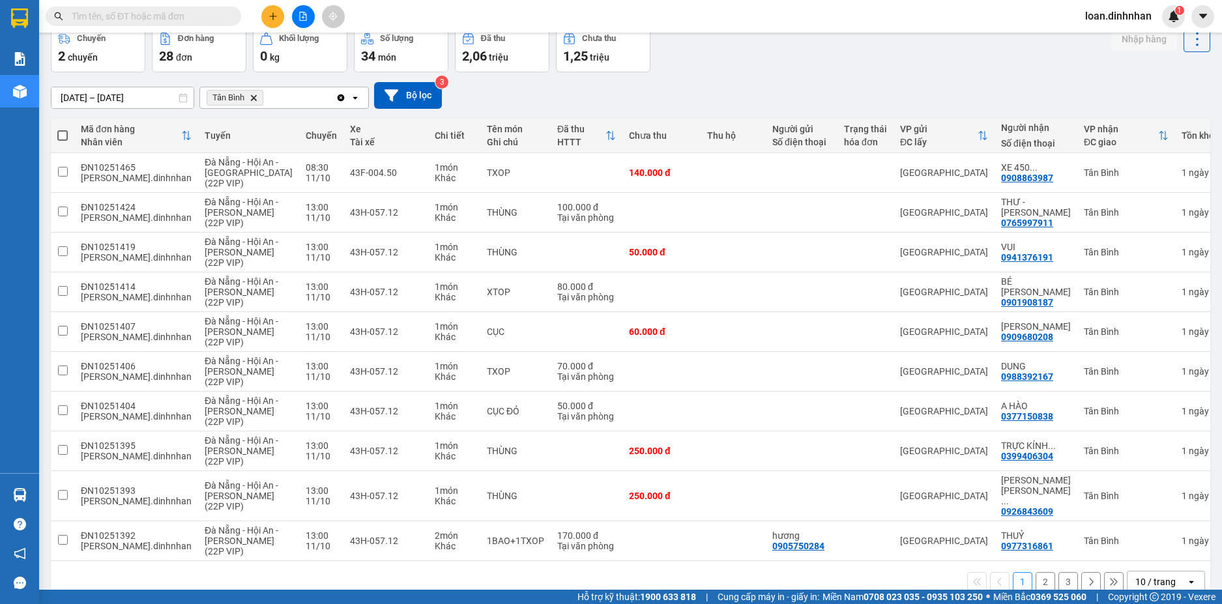
click at [59, 135] on span at bounding box center [62, 135] width 10 height 10
click at [63, 129] on input "checkbox" at bounding box center [63, 129] width 0 height 0
checkbox input "true"
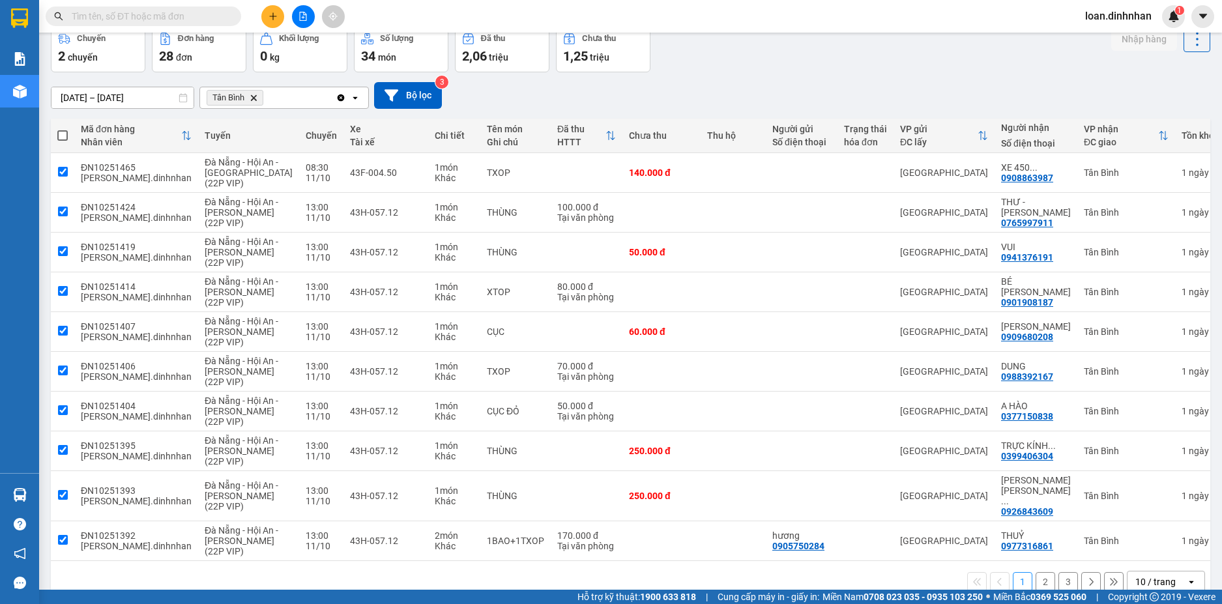
checkbox input "true"
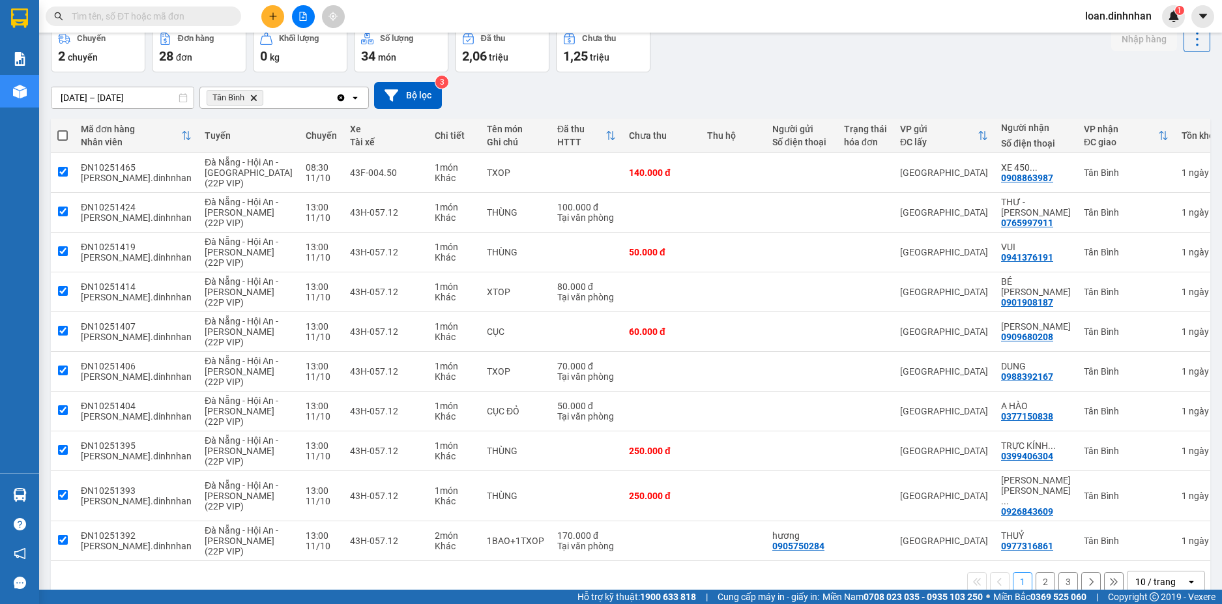
checkbox input "true"
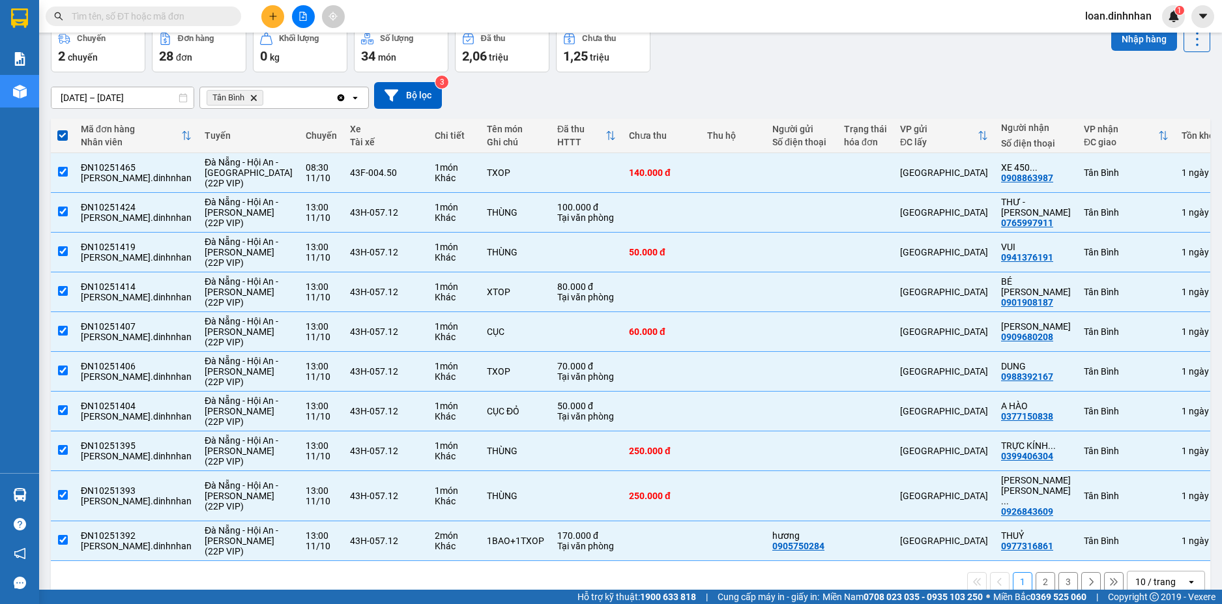
click at [1148, 46] on button "Nhập hàng" at bounding box center [1145, 38] width 66 height 23
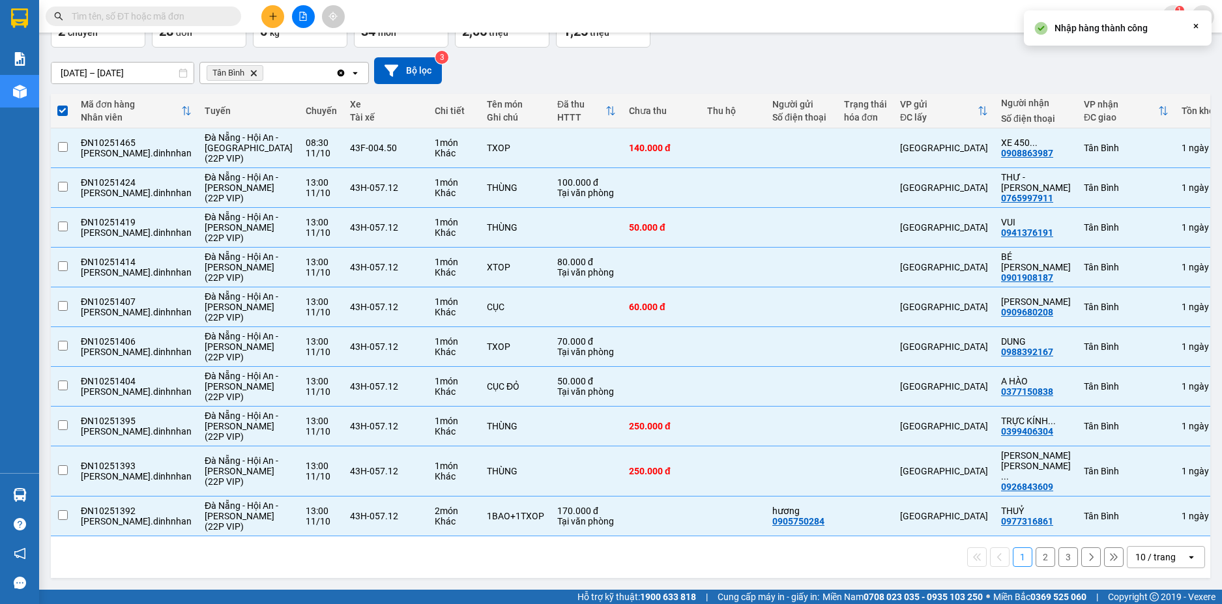
checkbox input "false"
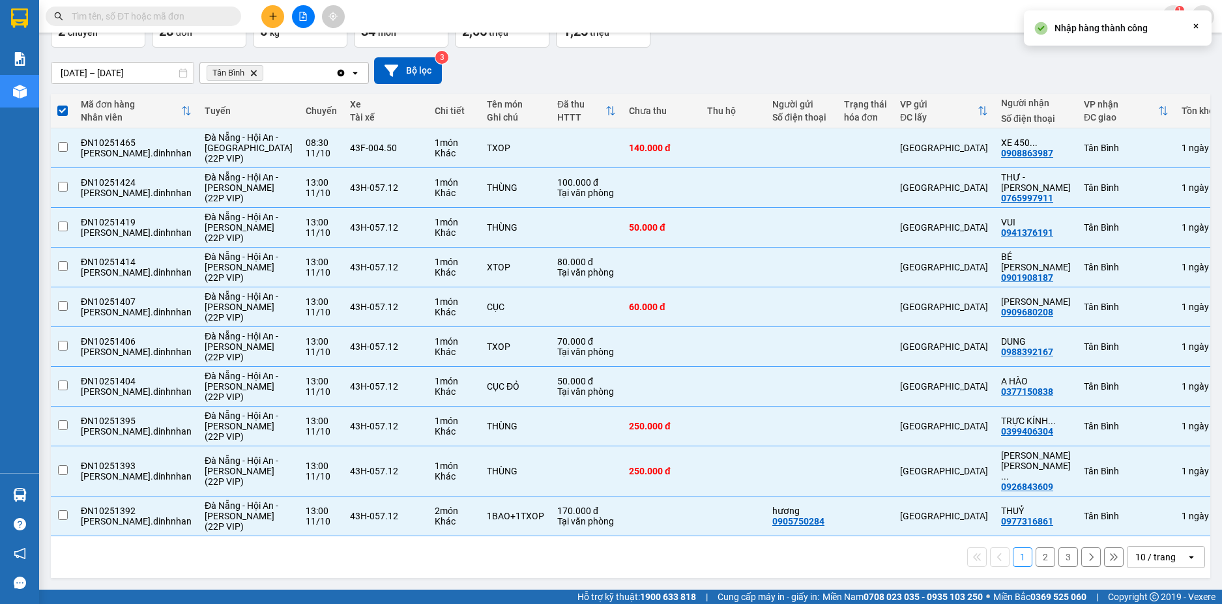
checkbox input "false"
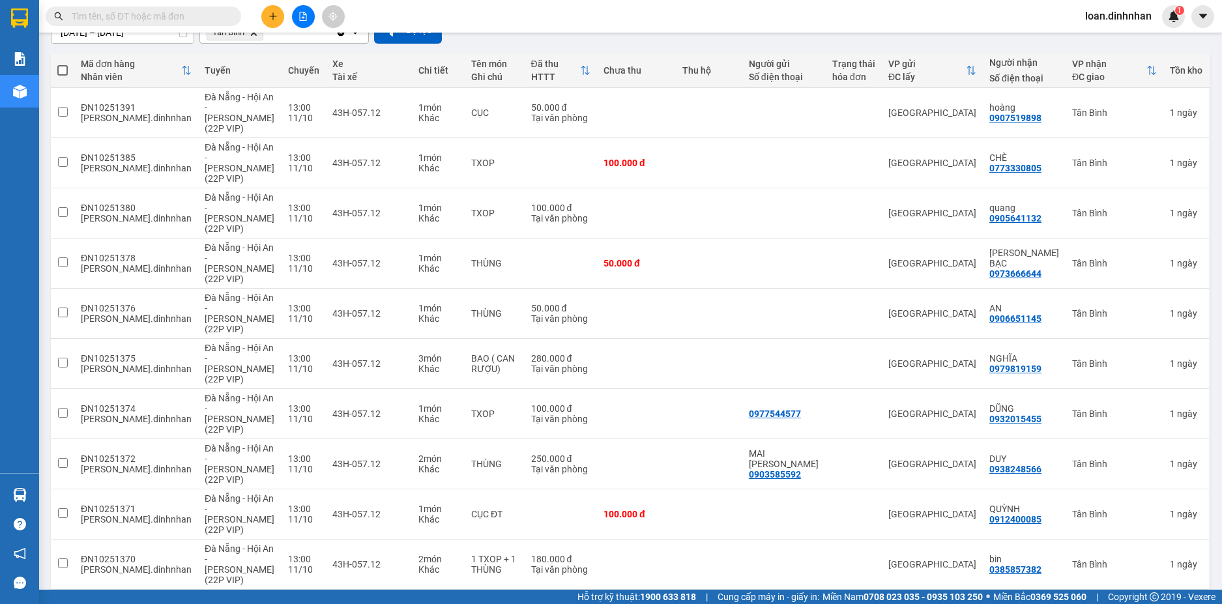
click at [61, 70] on span at bounding box center [62, 70] width 10 height 10
click at [63, 64] on input "checkbox" at bounding box center [63, 64] width 0 height 0
checkbox input "true"
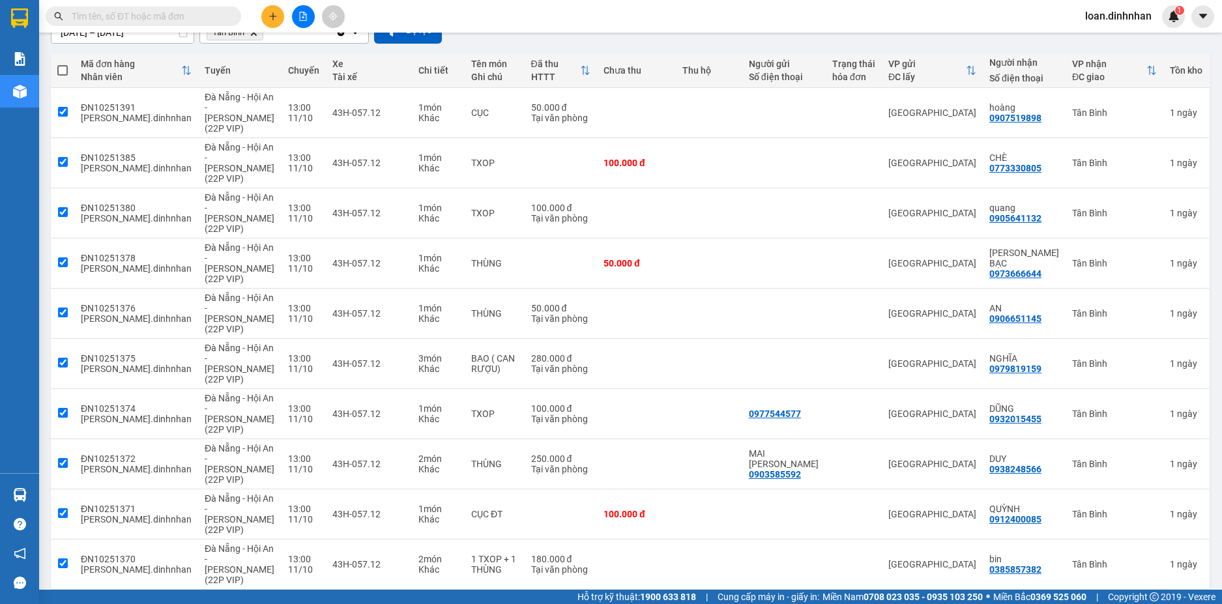
checkbox input "true"
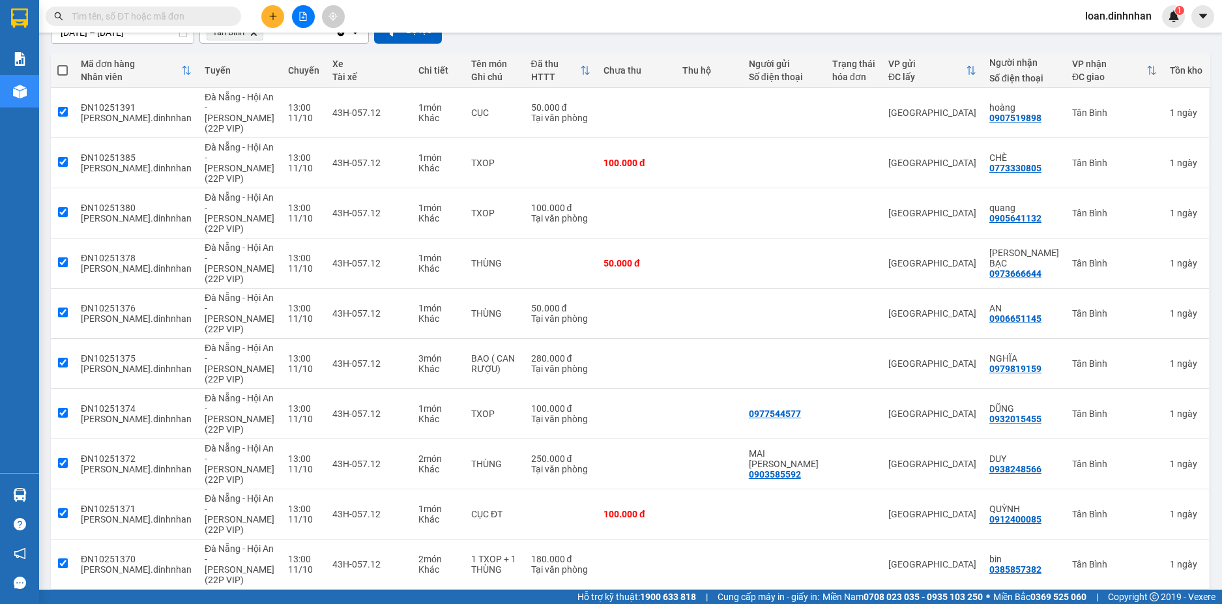
checkbox input "true"
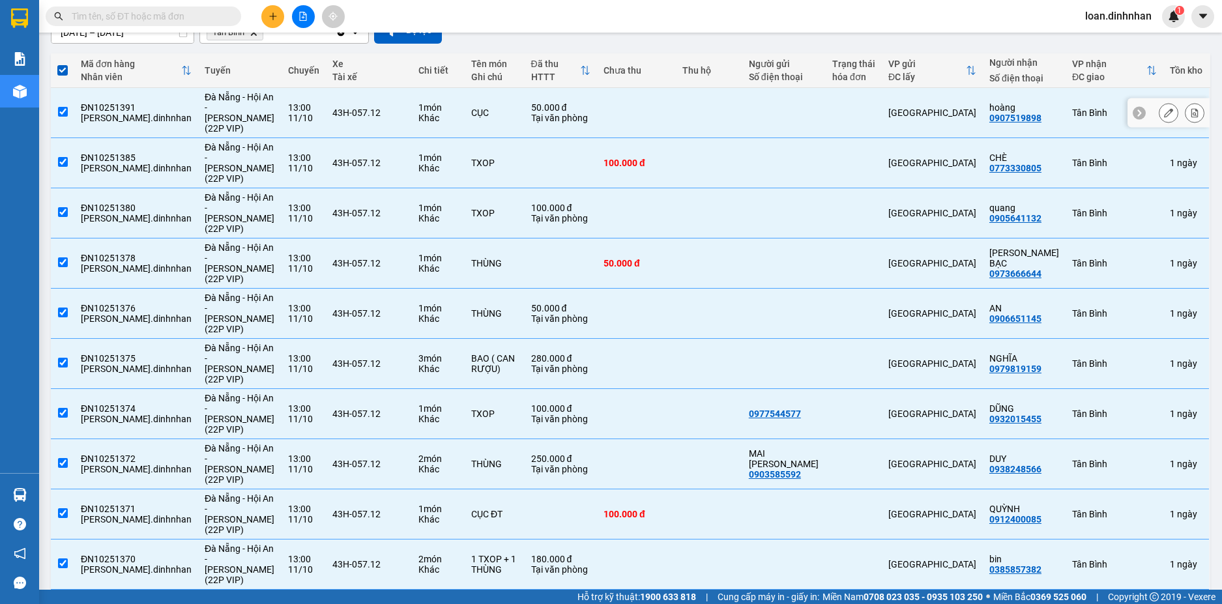
scroll to position [0, 0]
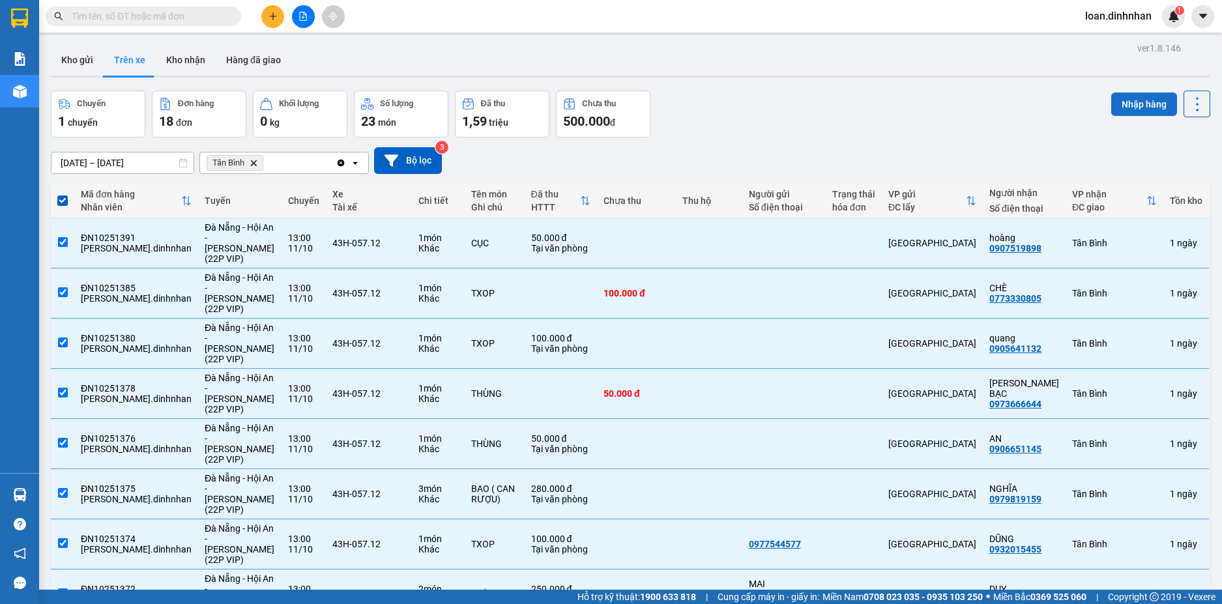
click at [1129, 103] on button "Nhập hàng" at bounding box center [1145, 104] width 66 height 23
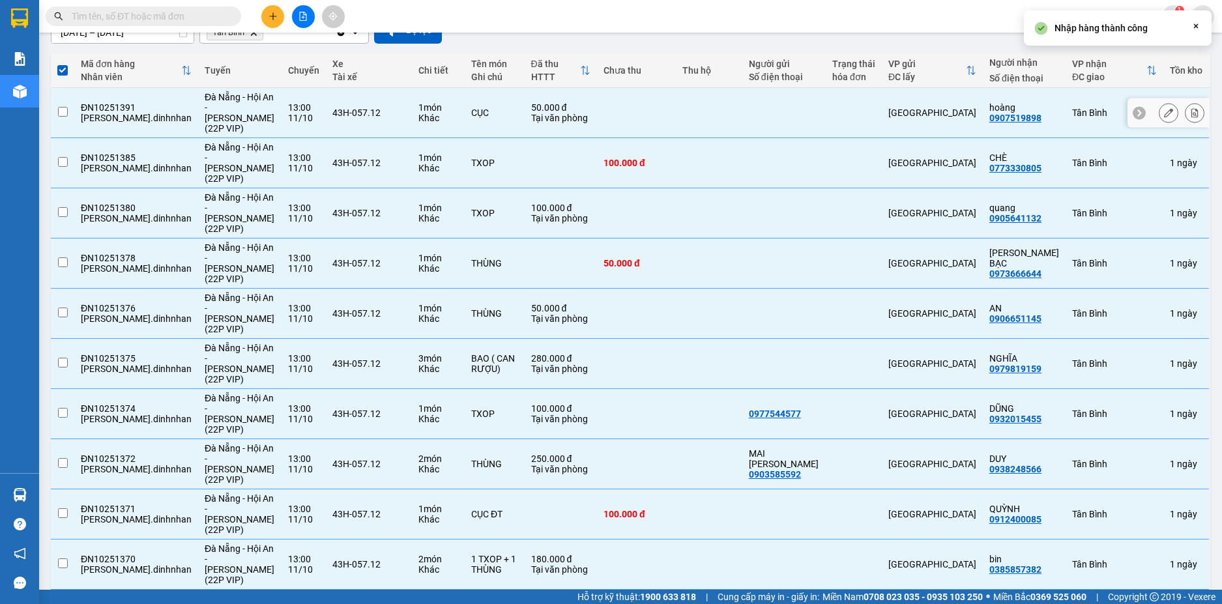
checkbox input "false"
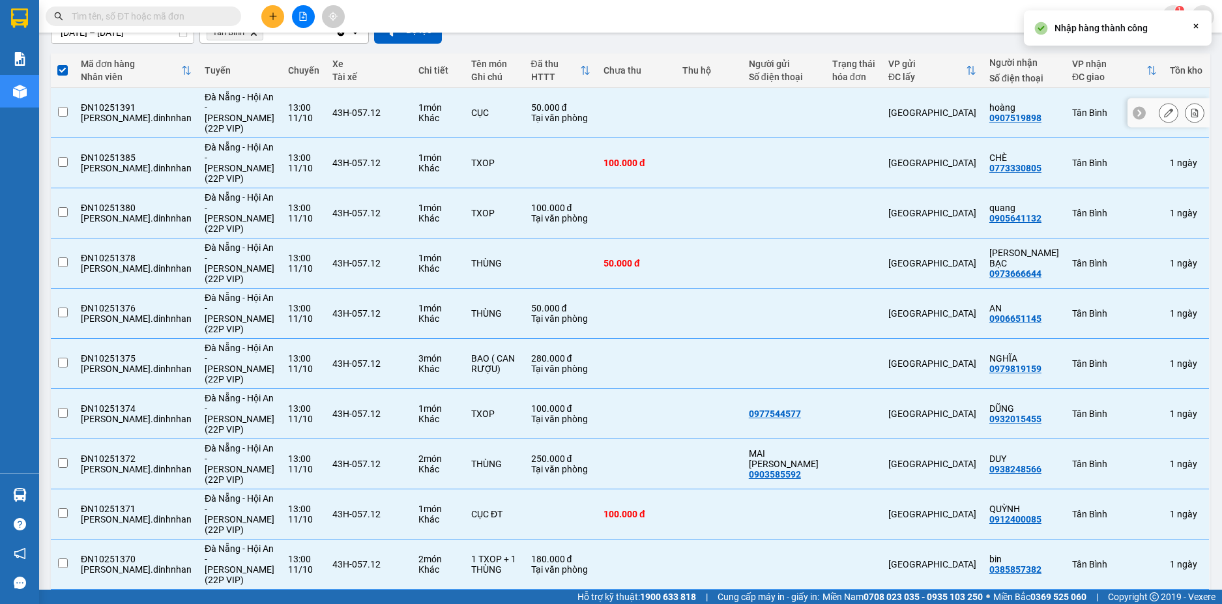
checkbox input "false"
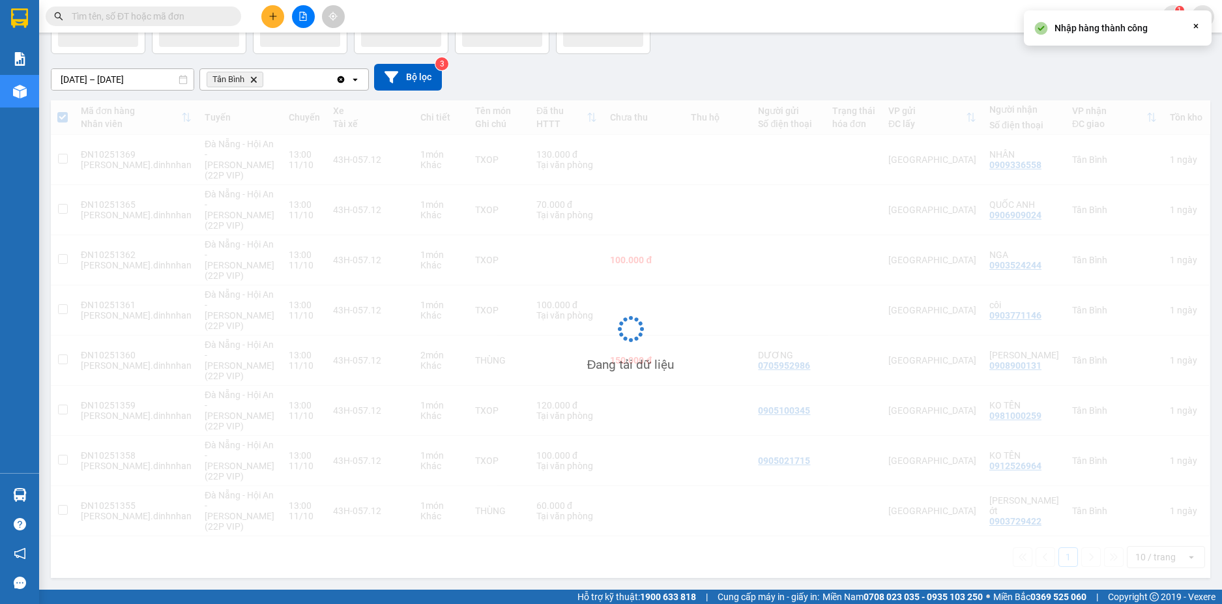
scroll to position [18, 0]
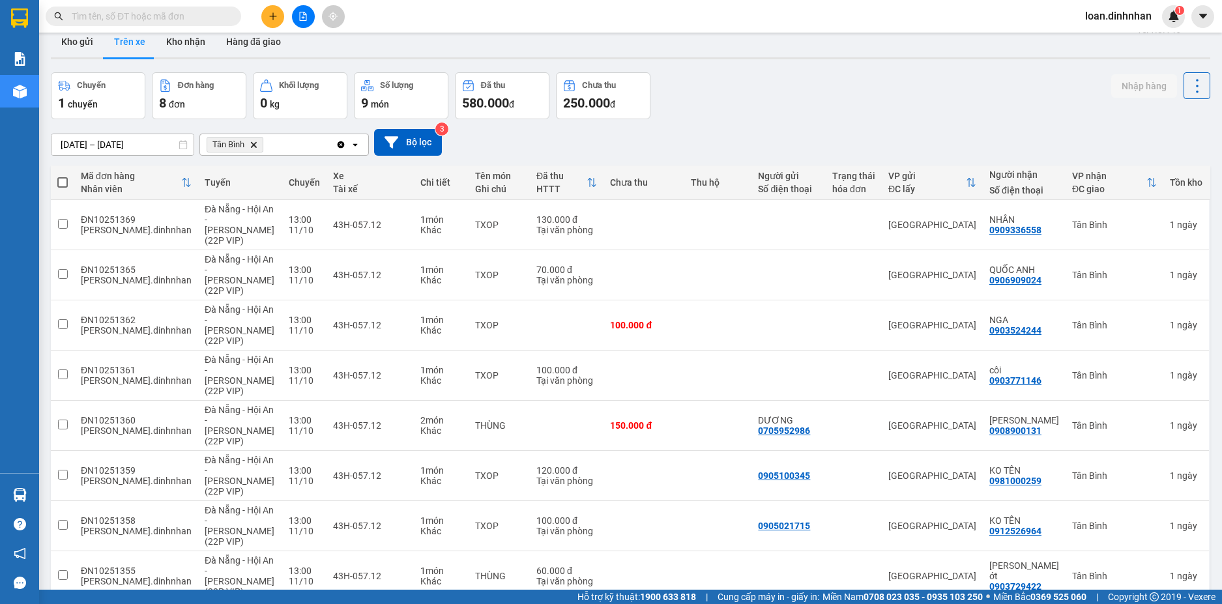
click at [60, 180] on span at bounding box center [62, 182] width 10 height 10
click at [63, 176] on input "checkbox" at bounding box center [63, 176] width 0 height 0
checkbox input "true"
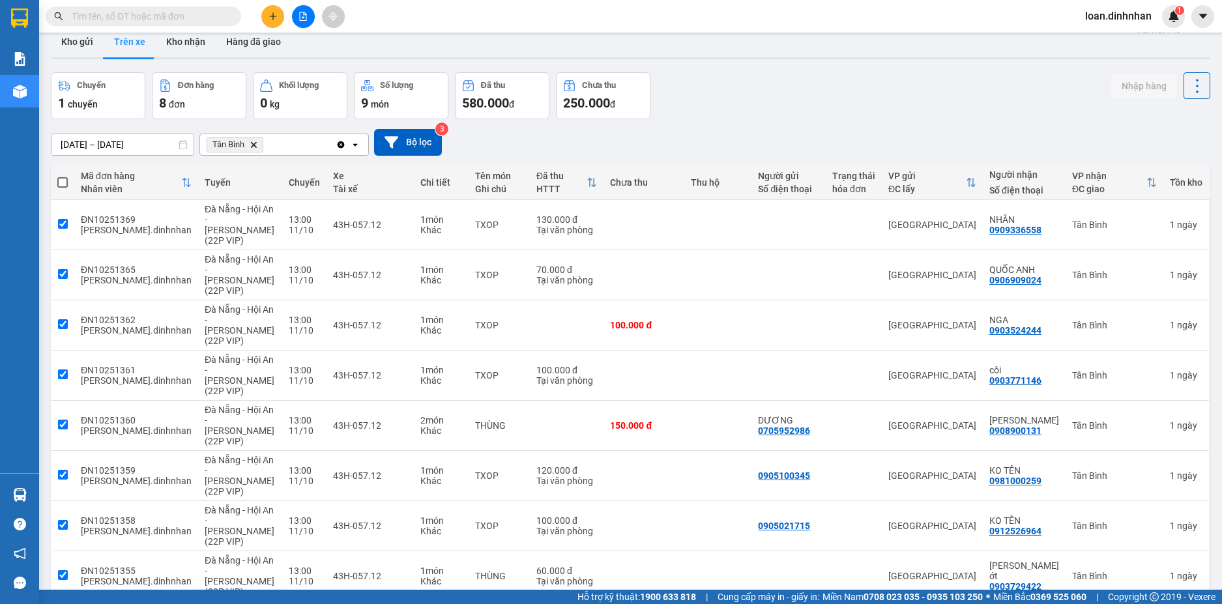
checkbox input "true"
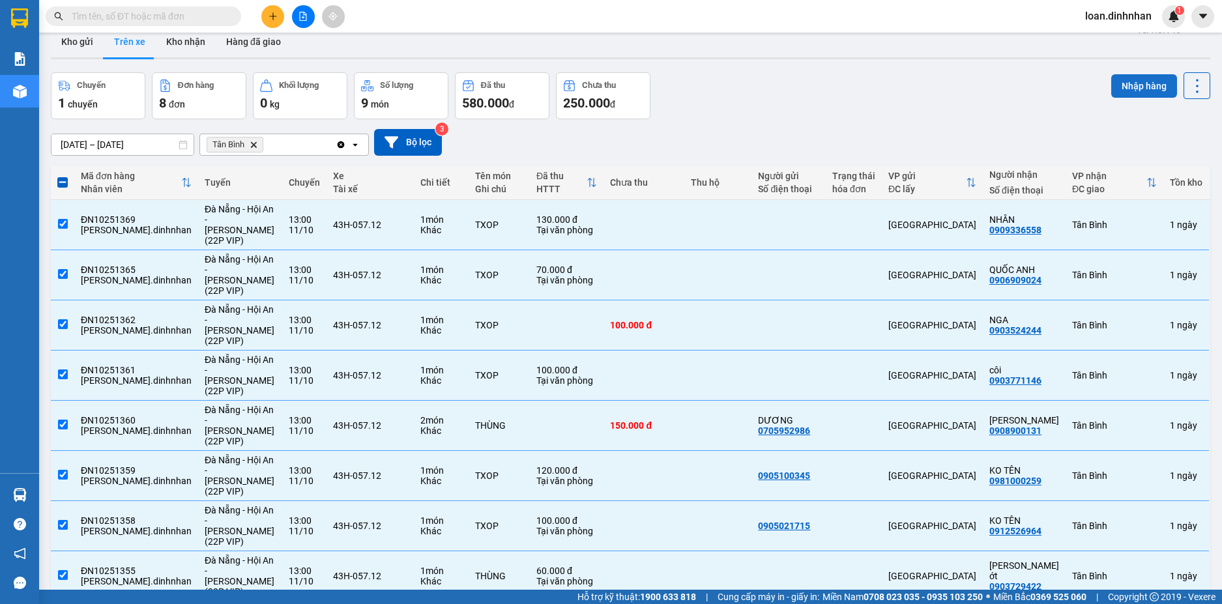
click at [1143, 79] on button "Nhập hàng" at bounding box center [1145, 85] width 66 height 23
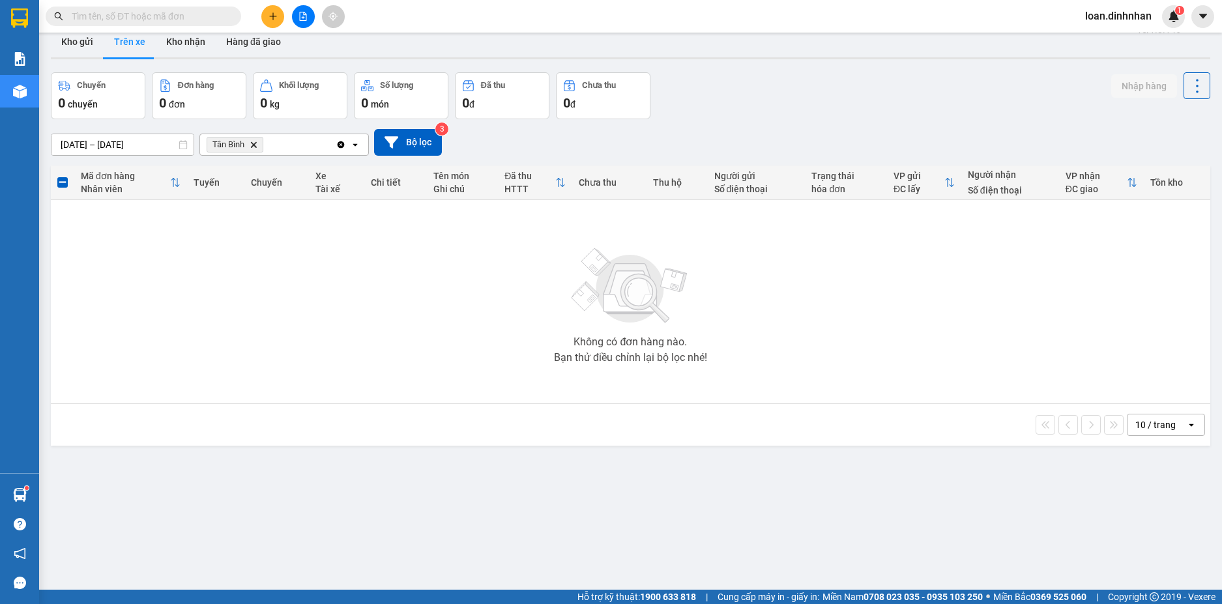
click at [205, 18] on input "text" at bounding box center [149, 16] width 154 height 14
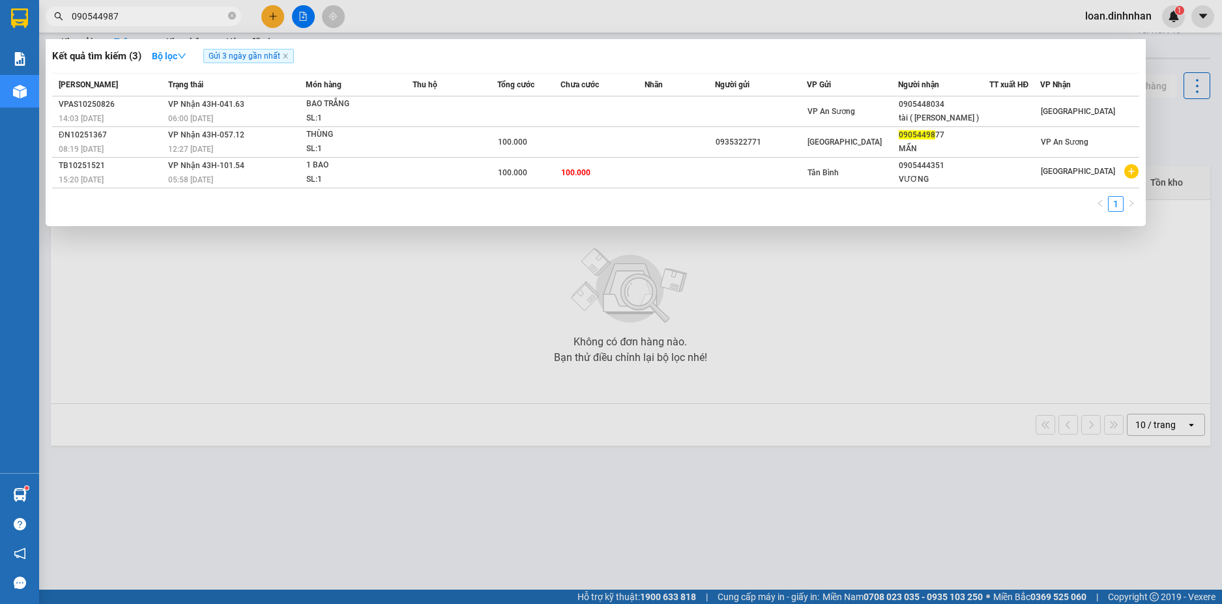
type input "0905449877"
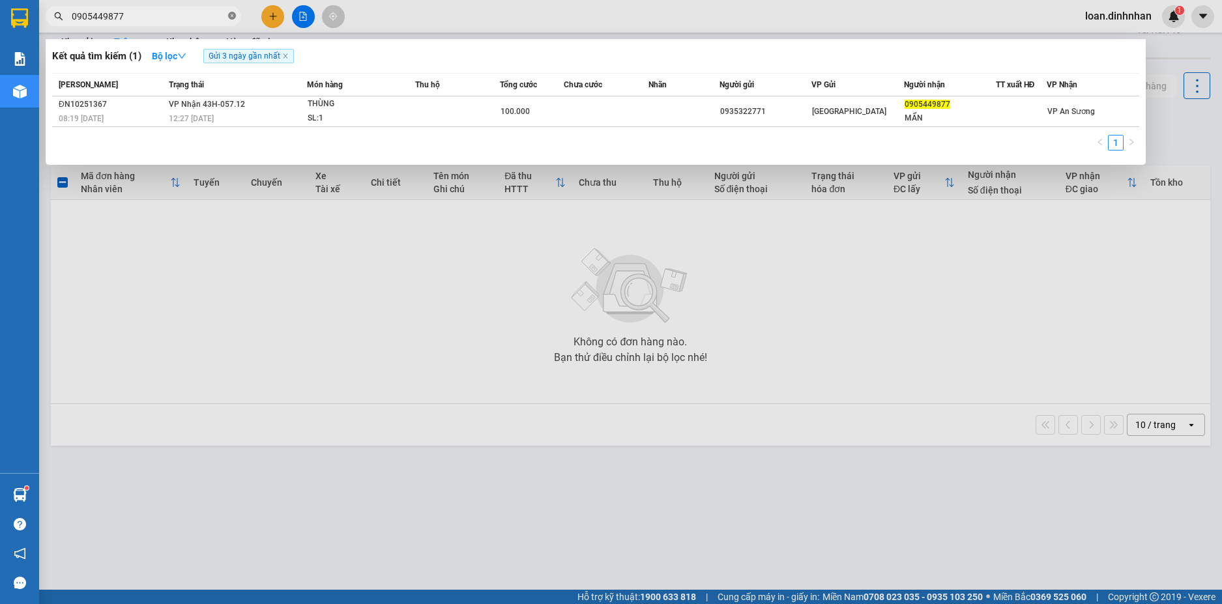
click at [233, 16] on icon "close-circle" at bounding box center [232, 16] width 8 height 8
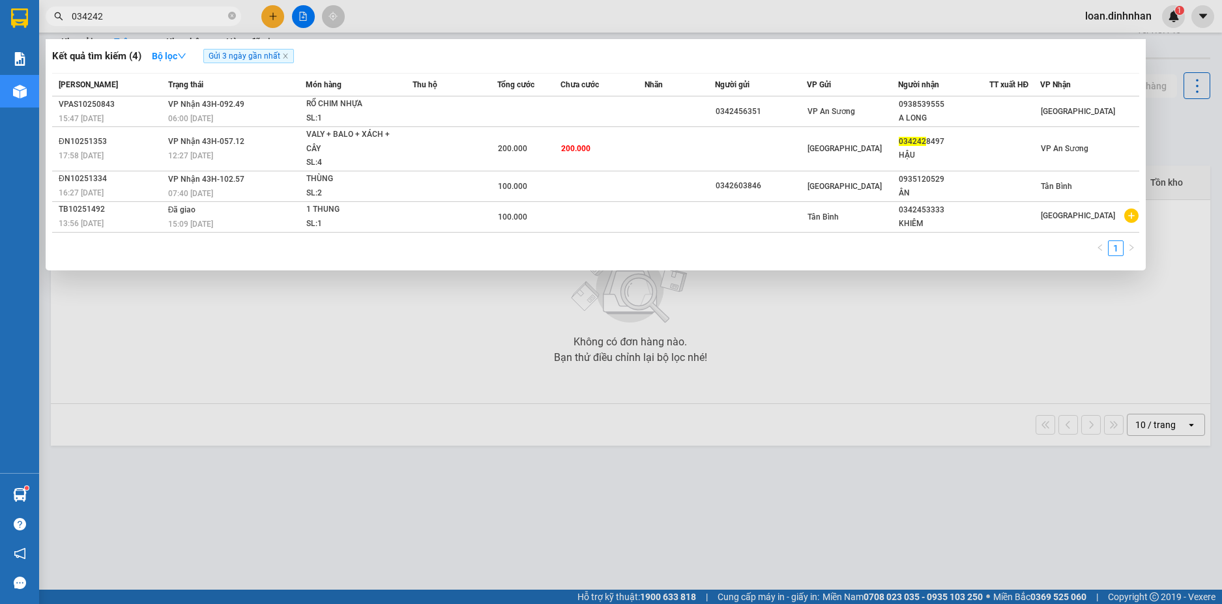
type input "0342428"
